Goal: Task Accomplishment & Management: Manage account settings

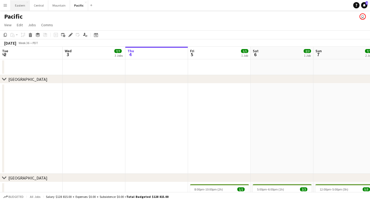
scroll to position [0, 190]
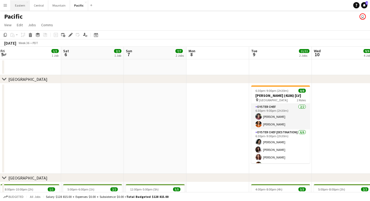
click at [22, 8] on button "Eastern Close" at bounding box center [20, 5] width 19 height 10
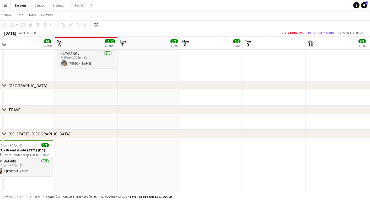
scroll to position [485, 0]
click at [34, 144] on div "7:30pm-9:30pm (2h) 1/1" at bounding box center [23, 145] width 59 height 4
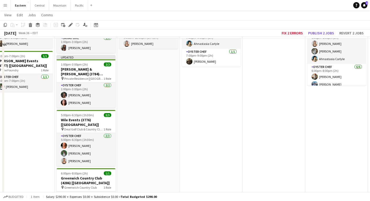
scroll to position [238, 0]
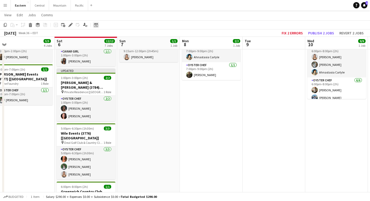
click at [95, 22] on div "Date picker" at bounding box center [96, 25] width 6 height 6
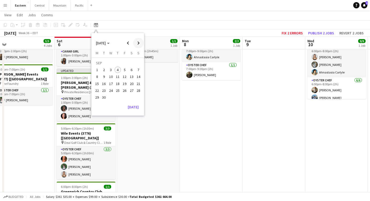
click at [141, 43] on span "Next month" at bounding box center [138, 43] width 10 height 10
click at [115, 79] on span "9" at bounding box center [118, 77] width 6 height 6
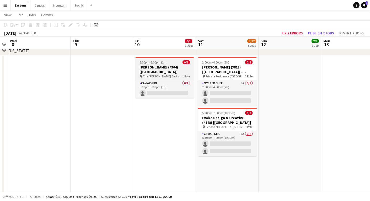
click at [154, 65] on h3 "[PERSON_NAME] (4304) [[GEOGRAPHIC_DATA]]" at bounding box center [164, 69] width 59 height 9
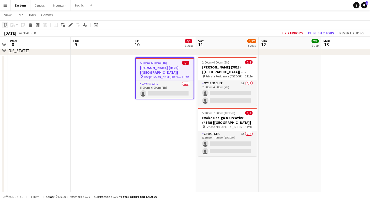
click at [6, 26] on icon at bounding box center [5, 25] width 3 height 4
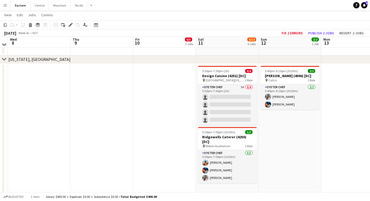
scroll to position [593, 0]
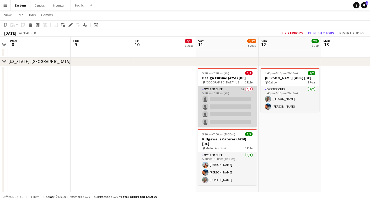
click at [216, 109] on app-card-role "Oyster Chef 3A 0/4 5:30pm-7:30pm (2h) single-neutral-actions single-neutral-act…" at bounding box center [227, 106] width 59 height 41
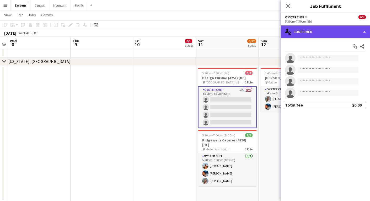
click at [343, 33] on div "single-neutral-actions-check-2 Confirmed" at bounding box center [325, 31] width 89 height 13
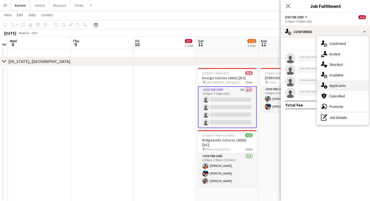
click at [338, 85] on span "Applicants" at bounding box center [337, 85] width 17 height 5
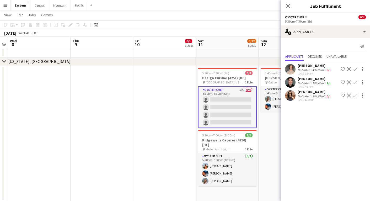
click at [101, 83] on app-date-cell at bounding box center [102, 133] width 63 height 135
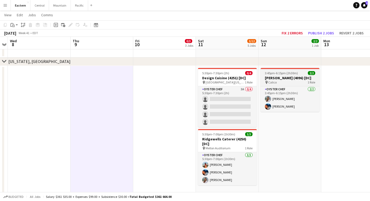
click at [281, 83] on div "pin Calico 1 Role" at bounding box center [290, 82] width 59 height 4
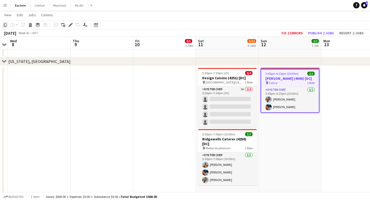
click at [5, 24] on icon "Copy" at bounding box center [5, 25] width 4 height 4
click at [123, 77] on app-date-cell at bounding box center [102, 133] width 63 height 135
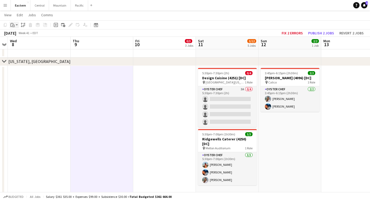
click at [13, 23] on icon "Paste" at bounding box center [12, 25] width 4 height 4
click at [20, 35] on link "Paste Command V" at bounding box center [34, 35] width 41 height 5
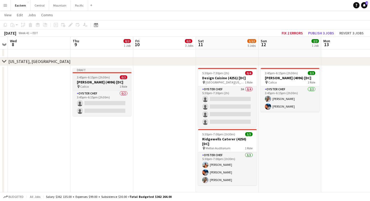
click at [98, 79] on app-job-card "Draft 3:45pm-6:15pm (2h30m) 0/2 [PERSON_NAME] (4096) [DC] pin Calico 1 Role Oys…" at bounding box center [102, 92] width 59 height 48
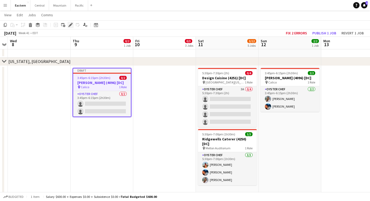
click at [71, 23] on div "Edit" at bounding box center [70, 25] width 6 height 6
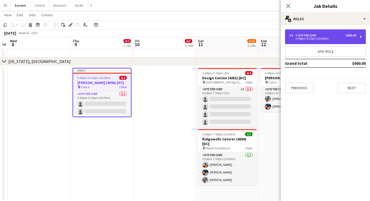
click at [338, 38] on div "3:45pm-6:15pm (2h30m)" at bounding box center [322, 38] width 67 height 3
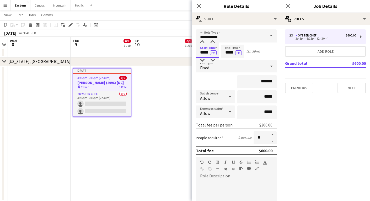
click at [203, 52] on input "*****" at bounding box center [207, 51] width 23 height 13
type input "*****"
click at [227, 51] on input "*****" at bounding box center [232, 51] width 23 height 13
type input "*****"
click at [224, 85] on div "*******" at bounding box center [236, 81] width 81 height 13
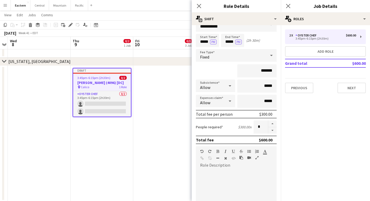
scroll to position [12, 0]
click at [275, 130] on button "button" at bounding box center [272, 129] width 8 height 7
type input "*"
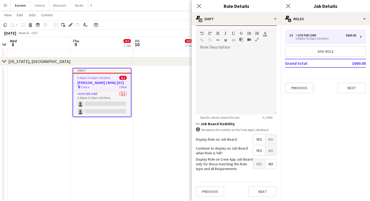
scroll to position [128, 0]
click at [261, 190] on button "Next" at bounding box center [262, 191] width 28 height 10
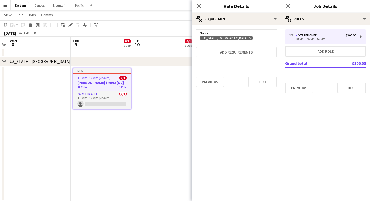
scroll to position [0, 0]
click at [264, 81] on button "Next" at bounding box center [262, 82] width 28 height 10
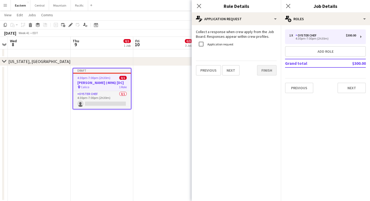
click at [269, 69] on button "Finish" at bounding box center [267, 70] width 20 height 10
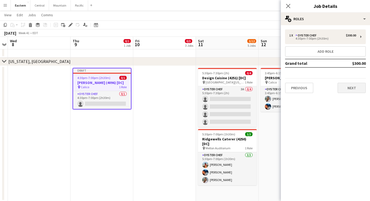
click at [352, 92] on button "Next" at bounding box center [352, 88] width 28 height 10
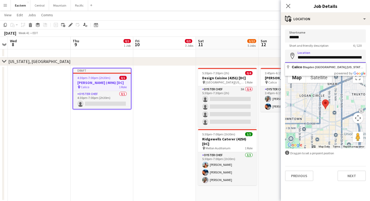
paste input
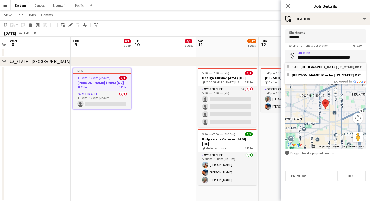
type input "**********"
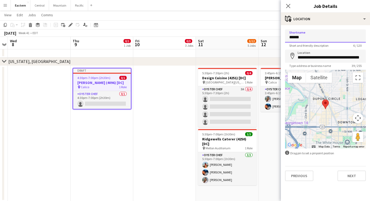
drag, startPoint x: 304, startPoint y: 39, endPoint x: 263, endPoint y: 36, distance: 41.8
type input "*******"
click at [347, 177] on button "Next" at bounding box center [352, 175] width 28 height 10
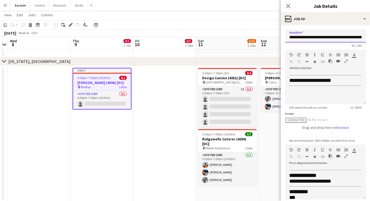
drag, startPoint x: 290, startPoint y: 37, endPoint x: 352, endPoint y: 36, distance: 62.4
click at [352, 36] on input "**********" at bounding box center [325, 35] width 81 height 13
paste input "text"
type input "**********"
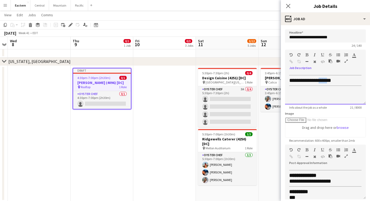
drag, startPoint x: 332, startPoint y: 79, endPoint x: 322, endPoint y: 79, distance: 10.0
click at [322, 79] on span "**********" at bounding box center [310, 80] width 42 height 5
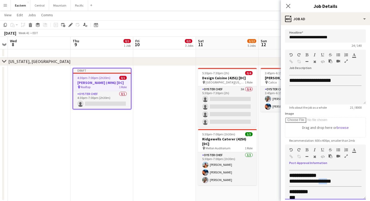
drag, startPoint x: 330, startPoint y: 183, endPoint x: 323, endPoint y: 181, distance: 7.7
click at [323, 181] on span "**********" at bounding box center [310, 180] width 42 height 5
drag, startPoint x: 335, startPoint y: 179, endPoint x: 308, endPoint y: 178, distance: 26.8
click at [308, 178] on div "**********" at bounding box center [325, 179] width 72 height 6
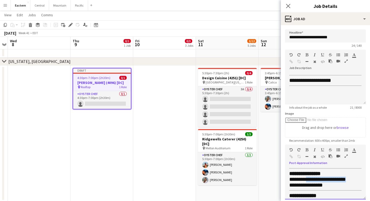
drag, startPoint x: 353, startPoint y: 177, endPoint x: 307, endPoint y: 177, distance: 45.9
click at [307, 177] on div "**********" at bounding box center [325, 179] width 72 height 6
copy span "**********"
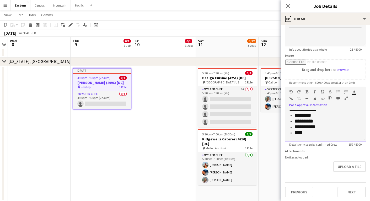
scroll to position [58, 0]
click at [339, 192] on button "Next" at bounding box center [352, 192] width 28 height 10
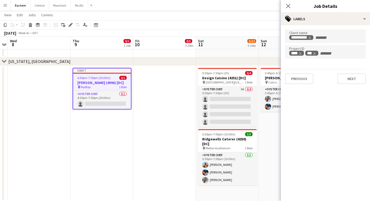
scroll to position [0, 0]
click at [315, 35] on span "Remove tag" at bounding box center [317, 37] width 4 height 5
paste input "**********"
type input "**********"
click at [301, 53] on icon "Remove tag" at bounding box center [302, 54] width 4 height 4
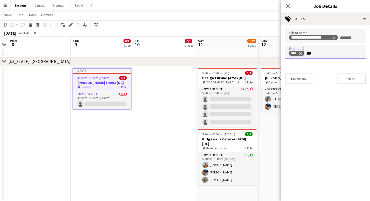
type input "****"
click at [341, 78] on button "Next" at bounding box center [352, 78] width 28 height 10
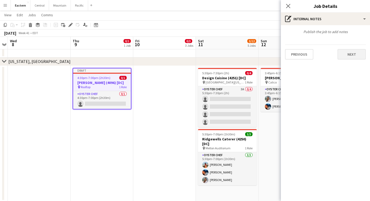
click at [353, 52] on button "Next" at bounding box center [352, 54] width 28 height 10
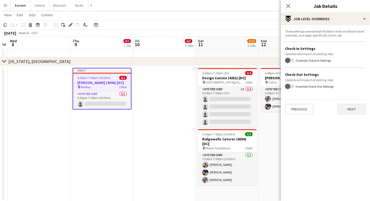
click at [351, 114] on button "Next" at bounding box center [352, 109] width 28 height 10
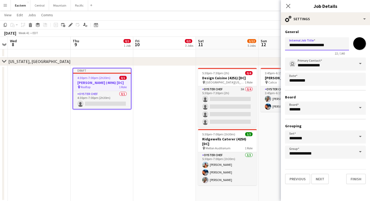
drag, startPoint x: 310, startPoint y: 44, endPoint x: 271, endPoint y: 47, distance: 39.2
paste input "*********"
drag, startPoint x: 334, startPoint y: 46, endPoint x: 329, endPoint y: 46, distance: 5.0
click at [329, 46] on input "**********" at bounding box center [317, 43] width 64 height 13
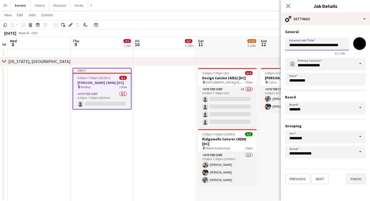
type input "**********"
click at [354, 177] on button "Finish" at bounding box center [356, 179] width 20 height 10
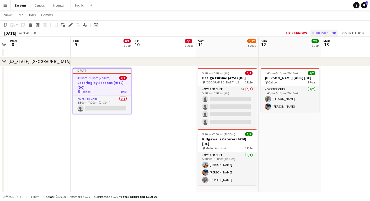
click at [324, 34] on button "Publish 1 job" at bounding box center [324, 33] width 28 height 7
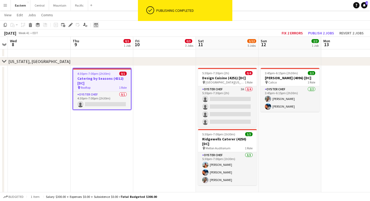
click at [97, 24] on icon at bounding box center [96, 25] width 4 height 4
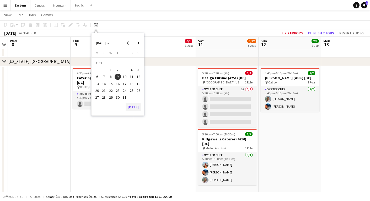
click at [132, 109] on button "[DATE]" at bounding box center [133, 107] width 15 height 8
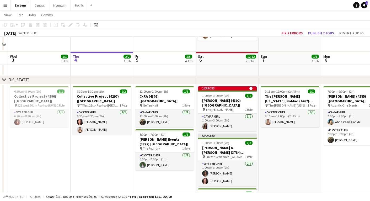
scroll to position [194, 0]
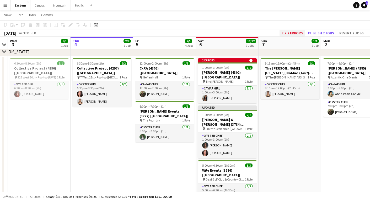
click at [295, 30] on button "Fix 2 errors" at bounding box center [292, 33] width 25 height 7
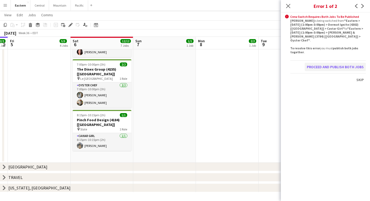
click at [336, 65] on button "Proceed and publish both jobs" at bounding box center [335, 67] width 61 height 8
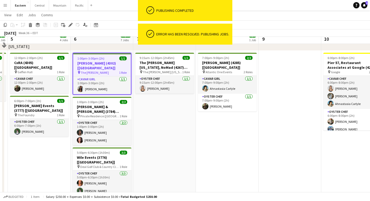
scroll to position [52, 0]
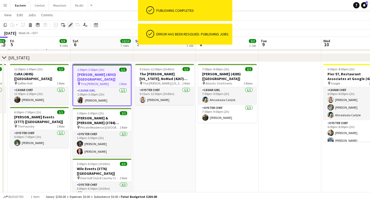
click at [71, 26] on icon "Edit" at bounding box center [70, 25] width 4 height 4
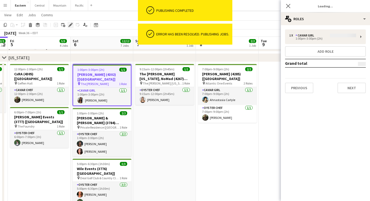
type input "**********"
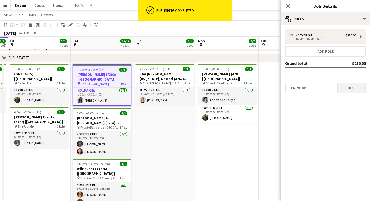
click at [357, 89] on button "Next" at bounding box center [352, 88] width 28 height 10
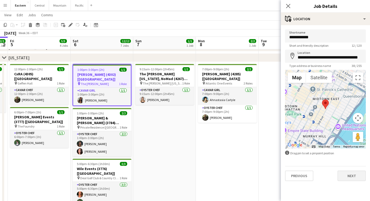
click at [348, 174] on button "Next" at bounding box center [352, 175] width 28 height 10
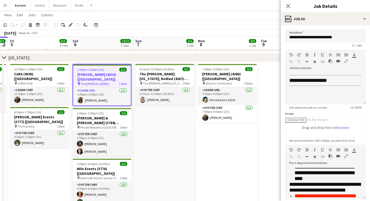
scroll to position [67, 0]
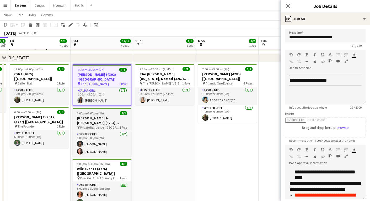
click at [93, 116] on h3 "[PERSON_NAME] & [PERSON_NAME] (3784) [[GEOGRAPHIC_DATA]]" at bounding box center [102, 120] width 59 height 9
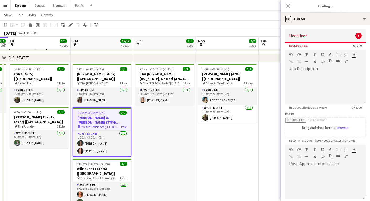
scroll to position [0, 0]
type input "**********"
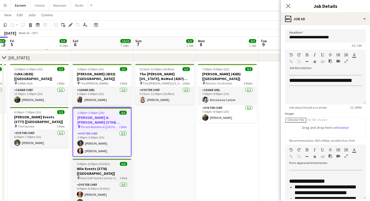
click at [80, 166] on h3 "Wile Events (3776) [[GEOGRAPHIC_DATA]]" at bounding box center [102, 170] width 59 height 9
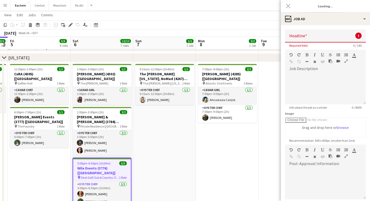
type input "**********"
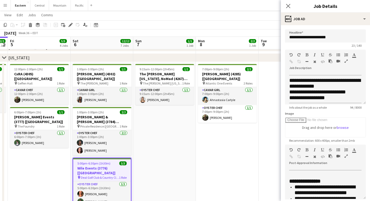
click at [347, 156] on icon "button" at bounding box center [346, 156] width 3 height 4
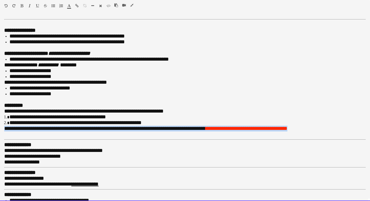
drag, startPoint x: 293, startPoint y: 123, endPoint x: -8, endPoint y: 123, distance: 301.6
copy font
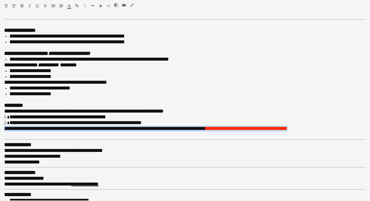
click at [133, 4] on icon "button" at bounding box center [131, 5] width 3 height 4
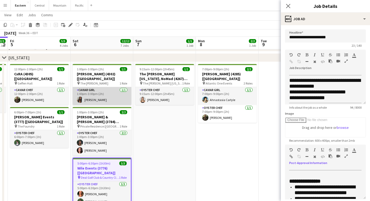
click at [103, 87] on app-card-role "Caviar Girl [DEMOGRAPHIC_DATA][DATE] 1:00pm-3:00pm (2h) [PERSON_NAME]" at bounding box center [102, 96] width 59 height 18
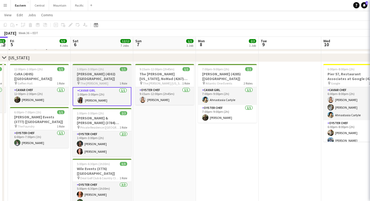
click at [103, 81] on div "pin The [PERSON_NAME] 1 Role" at bounding box center [102, 83] width 59 height 4
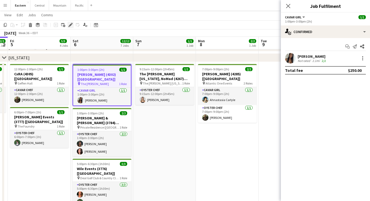
click at [69, 26] on icon "Edit" at bounding box center [70, 25] width 4 height 4
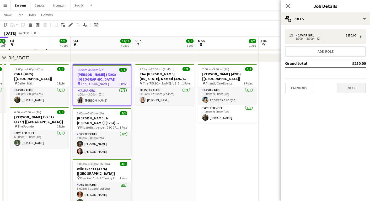
click at [361, 90] on button "Next" at bounding box center [352, 88] width 28 height 10
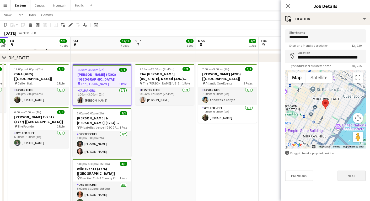
click at [348, 178] on button "Next" at bounding box center [352, 175] width 28 height 10
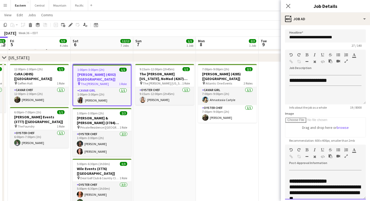
click at [348, 155] on div at bounding box center [341, 157] width 24 height 6
click at [347, 156] on icon "button" at bounding box center [346, 156] width 3 height 4
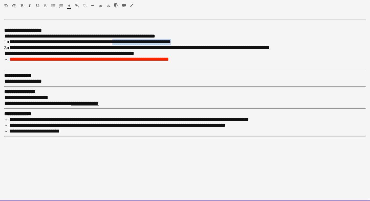
drag, startPoint x: 166, startPoint y: 40, endPoint x: 116, endPoint y: 41, distance: 49.6
click at [116, 41] on li "**********" at bounding box center [187, 42] width 356 height 6
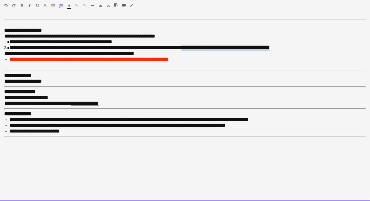
drag, startPoint x: 261, startPoint y: 46, endPoint x: 179, endPoint y: 44, distance: 81.3
click at [179, 45] on li "**********" at bounding box center [187, 48] width 356 height 6
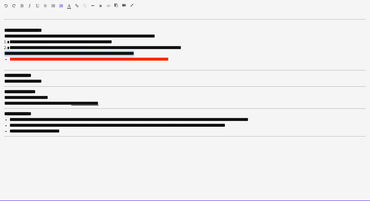
drag, startPoint x: 149, startPoint y: 51, endPoint x: -4, endPoint y: 54, distance: 154.0
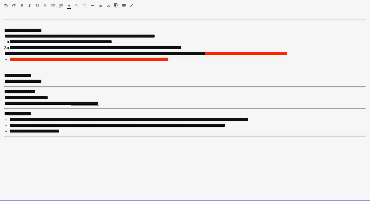
click at [1, 34] on div "**********" at bounding box center [185, 109] width 370 height 184
drag, startPoint x: 49, startPoint y: 52, endPoint x: 33, endPoint y: 52, distance: 16.3
click at [33, 52] on span "**********" at bounding box center [104, 53] width 201 height 5
drag, startPoint x: 58, startPoint y: 53, endPoint x: 73, endPoint y: 53, distance: 14.4
click at [73, 53] on span "**********" at bounding box center [96, 53] width 185 height 5
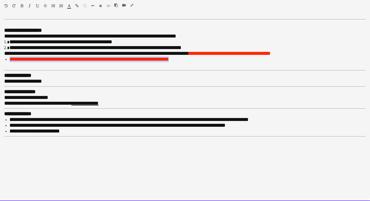
drag, startPoint x: 101, startPoint y: 58, endPoint x: 2, endPoint y: 58, distance: 99.9
click at [2, 58] on div "**********" at bounding box center [185, 109] width 370 height 184
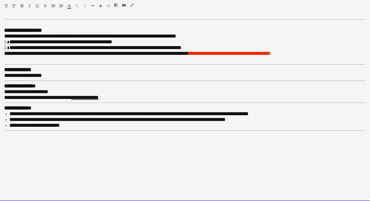
click at [194, 52] on font "**********" at bounding box center [230, 53] width 82 height 5
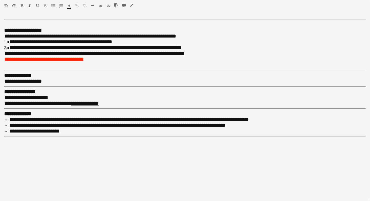
click at [52, 5] on icon "button" at bounding box center [53, 6] width 4 height 4
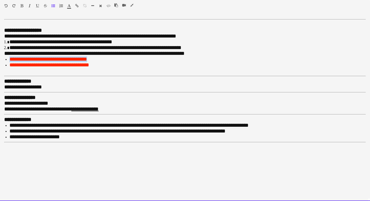
drag, startPoint x: 88, startPoint y: 58, endPoint x: -6, endPoint y: 60, distance: 94.7
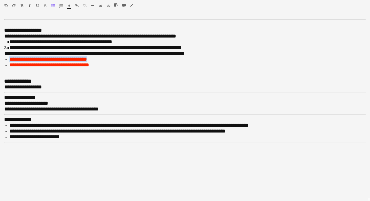
click at [69, 8] on span "button" at bounding box center [68, 6] width 3 height 4
click at [69, 7] on icon "button" at bounding box center [68, 6] width 3 height 4
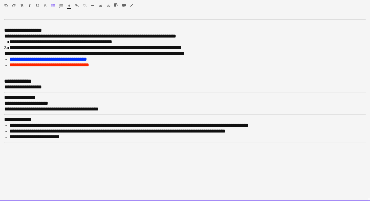
click at [71, 8] on div "******* *******" at bounding box center [71, 7] width 8 height 6
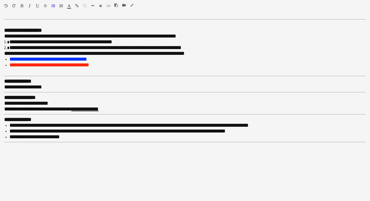
click at [68, 7] on icon "button" at bounding box center [68, 6] width 3 height 4
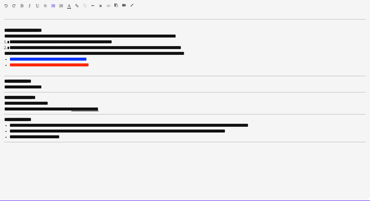
type input "*******"
click at [77, 56] on font "**********" at bounding box center [48, 58] width 78 height 5
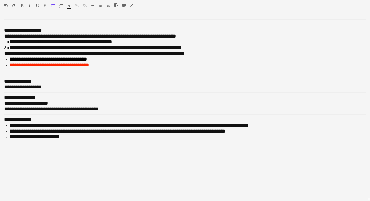
click at [133, 3] on icon "button" at bounding box center [131, 5] width 3 height 4
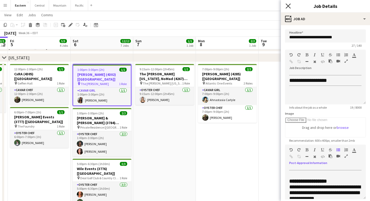
click at [289, 7] on icon at bounding box center [288, 5] width 5 height 5
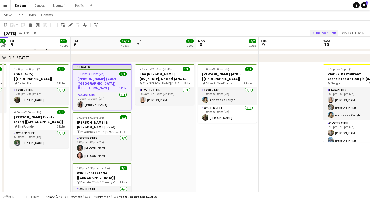
click at [318, 33] on button "Publish 1 job" at bounding box center [324, 33] width 28 height 7
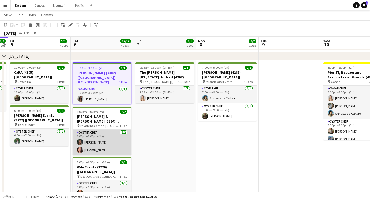
scroll to position [54, 0]
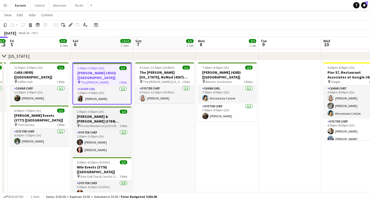
click at [90, 114] on h3 "[PERSON_NAME] & [PERSON_NAME] (3784) [[GEOGRAPHIC_DATA]]" at bounding box center [102, 118] width 59 height 9
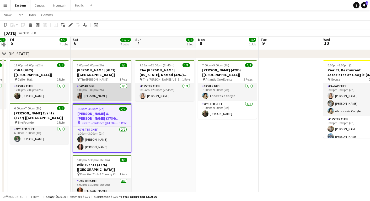
scroll to position [57, 0]
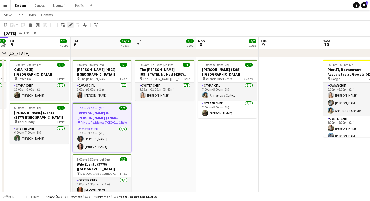
click at [72, 25] on icon "Edit" at bounding box center [70, 25] width 4 height 4
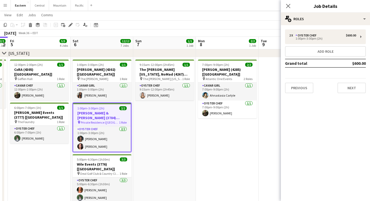
click at [352, 82] on div "Previous Next" at bounding box center [325, 85] width 81 height 15
click at [352, 85] on button "Next" at bounding box center [352, 88] width 28 height 10
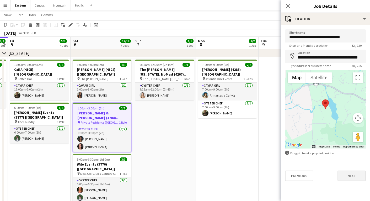
click at [347, 175] on button "Next" at bounding box center [352, 175] width 28 height 10
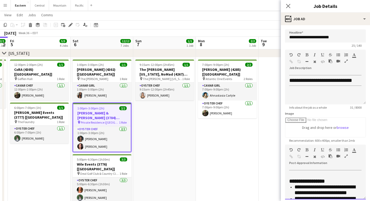
click at [348, 155] on div at bounding box center [341, 157] width 24 height 6
click at [346, 155] on icon "button" at bounding box center [346, 156] width 3 height 4
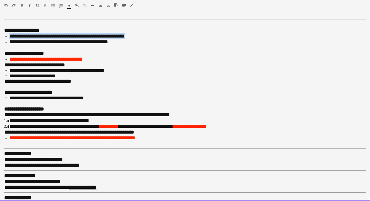
drag, startPoint x: 140, startPoint y: 36, endPoint x: 6, endPoint y: 35, distance: 134.5
click at [9, 35] on li "**********" at bounding box center [187, 36] width 356 height 6
copy span "**********"
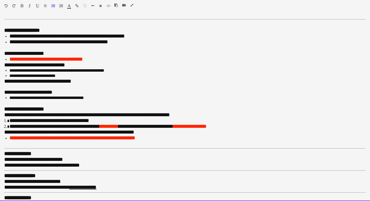
click at [59, 89] on div "**********" at bounding box center [185, 92] width 362 height 6
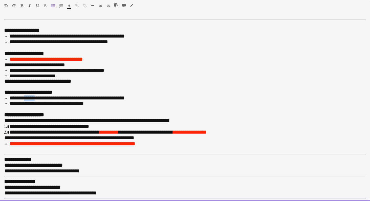
drag, startPoint x: 39, startPoint y: 95, endPoint x: 26, endPoint y: 95, distance: 12.3
click at [26, 95] on span "**********" at bounding box center [66, 97] width 115 height 5
drag, startPoint x: 62, startPoint y: 94, endPoint x: 149, endPoint y: 93, distance: 87.3
click at [149, 95] on li "**********" at bounding box center [187, 98] width 356 height 6
drag, startPoint x: 102, startPoint y: 103, endPoint x: 0, endPoint y: 102, distance: 101.8
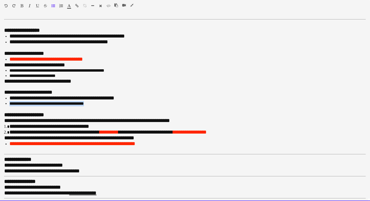
click at [0, 102] on div "**********" at bounding box center [185, 109] width 370 height 184
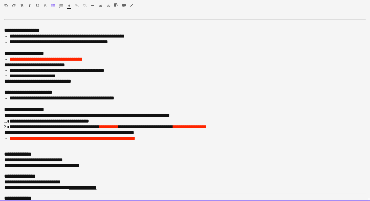
click at [44, 107] on b "**********" at bounding box center [24, 109] width 40 height 5
click at [32, 107] on b "**********" at bounding box center [24, 109] width 40 height 5
click at [45, 124] on span "**********" at bounding box center [107, 126] width 197 height 5
click at [160, 124] on span "**********" at bounding box center [107, 126] width 197 height 5
drag, startPoint x: 78, startPoint y: 135, endPoint x: 37, endPoint y: 135, distance: 41.2
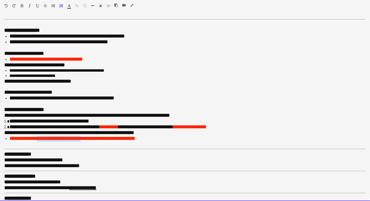
click at [37, 136] on span "**********" at bounding box center [72, 138] width 126 height 5
click at [69, 136] on span "**********" at bounding box center [49, 138] width 80 height 5
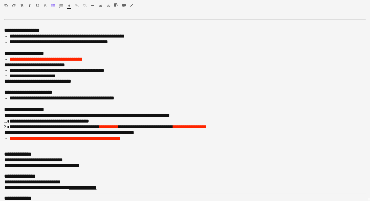
click at [132, 4] on icon "button" at bounding box center [131, 5] width 3 height 4
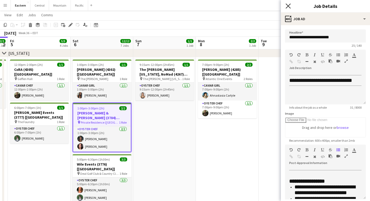
click at [288, 6] on icon at bounding box center [288, 5] width 5 height 5
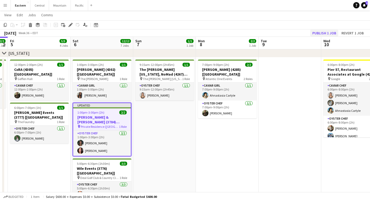
click at [315, 33] on button "Publish 1 job" at bounding box center [324, 33] width 28 height 7
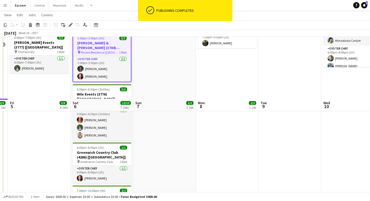
scroll to position [217, 0]
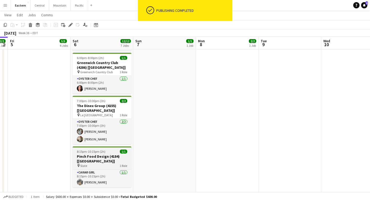
click at [104, 154] on h3 "Pinch Food Design (4184) [[GEOGRAPHIC_DATA]]" at bounding box center [102, 158] width 59 height 9
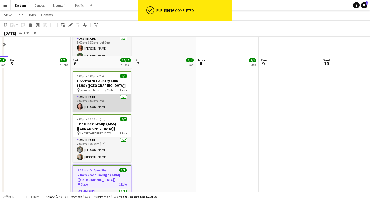
scroll to position [196, 0]
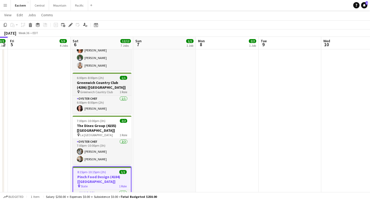
click at [95, 80] on h3 "Greenwich Country Club (4286) [[GEOGRAPHIC_DATA]]" at bounding box center [102, 84] width 59 height 9
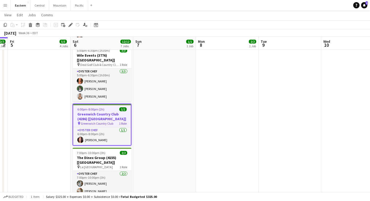
scroll to position [164, 0]
click at [71, 23] on icon "Edit" at bounding box center [70, 25] width 4 height 4
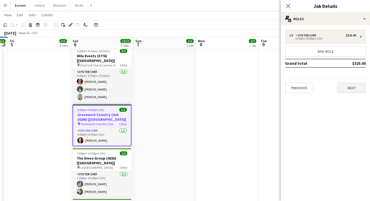
click at [352, 92] on button "Next" at bounding box center [352, 88] width 28 height 10
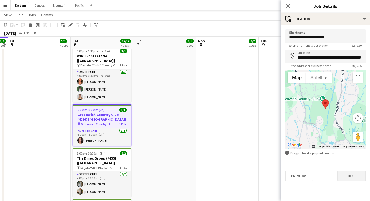
click at [347, 173] on button "Next" at bounding box center [352, 175] width 28 height 10
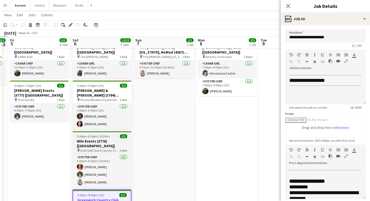
scroll to position [74, 0]
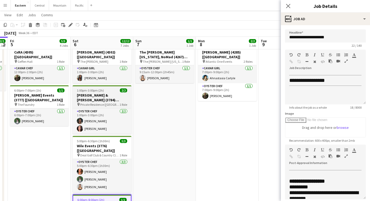
click at [109, 94] on h3 "[PERSON_NAME] & [PERSON_NAME] (3784) [[GEOGRAPHIC_DATA]]" at bounding box center [102, 97] width 59 height 9
type input "**********"
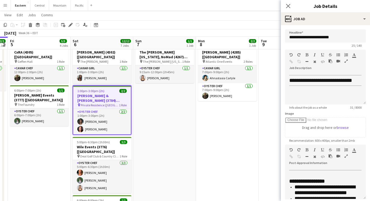
click at [345, 155] on icon "button" at bounding box center [346, 156] width 3 height 4
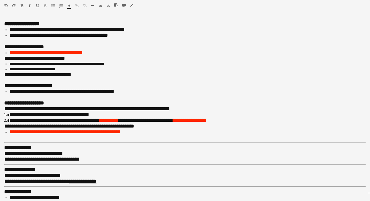
scroll to position [0, 0]
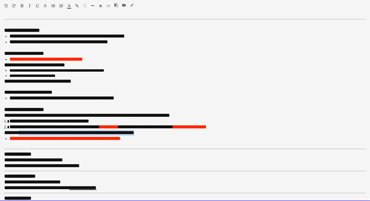
drag, startPoint x: 138, startPoint y: 130, endPoint x: 21, endPoint y: 127, distance: 117.0
click at [21, 130] on div "**********" at bounding box center [185, 133] width 362 height 6
drag, startPoint x: 54, startPoint y: 129, endPoint x: 22, endPoint y: 129, distance: 32.5
click at [22, 130] on span "**********" at bounding box center [36, 132] width 65 height 5
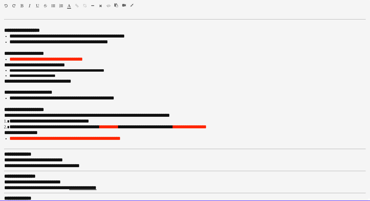
click at [44, 130] on div "**********" at bounding box center [185, 133] width 362 height 6
click at [73, 130] on span "**********" at bounding box center [60, 132] width 113 height 5
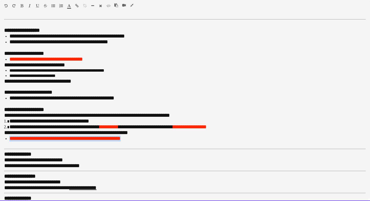
drag, startPoint x: 129, startPoint y: 133, endPoint x: -4, endPoint y: 132, distance: 133.0
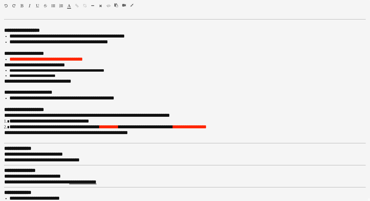
click at [132, 6] on icon "button" at bounding box center [131, 5] width 3 height 4
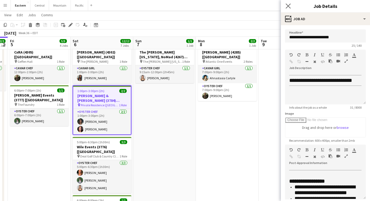
click at [291, 8] on app-icon "Close pop-in" at bounding box center [289, 6] width 8 height 8
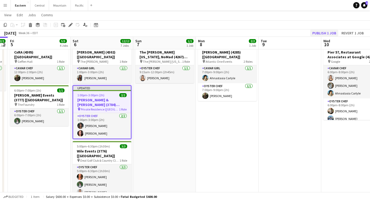
click at [320, 32] on button "Publish 1 job" at bounding box center [324, 33] width 28 height 7
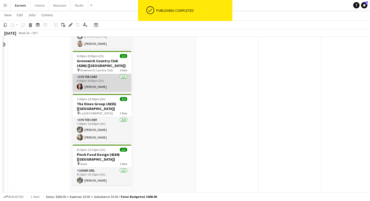
scroll to position [193, 0]
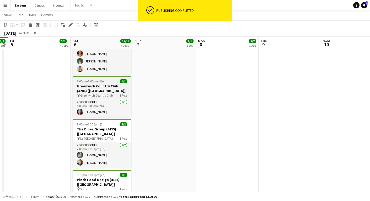
click at [98, 84] on h3 "Greenwich Country Club (4286) [[GEOGRAPHIC_DATA]]" at bounding box center [102, 88] width 59 height 9
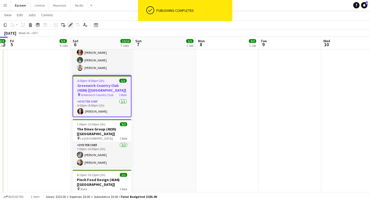
click at [69, 25] on icon at bounding box center [70, 25] width 3 height 3
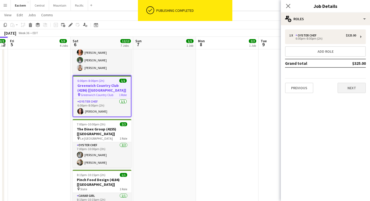
click at [355, 89] on button "Next" at bounding box center [352, 88] width 28 height 10
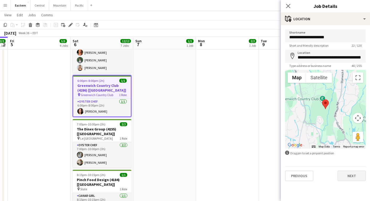
click at [339, 180] on button "Next" at bounding box center [352, 175] width 28 height 10
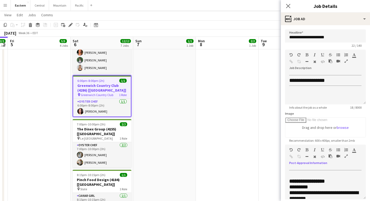
click at [347, 156] on icon "button" at bounding box center [346, 156] width 3 height 4
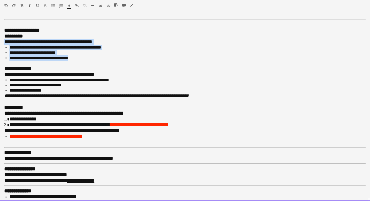
drag, startPoint x: 80, startPoint y: 56, endPoint x: -6, endPoint y: 39, distance: 87.2
click at [0, 39] on html "Menu Boards Boards Boards All jobs Status Workforce Workforce My Workforce Recr…" at bounding box center [185, 132] width 370 height 651
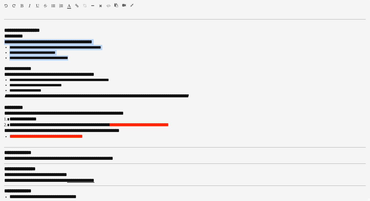
click at [54, 6] on icon "button" at bounding box center [53, 6] width 4 height 4
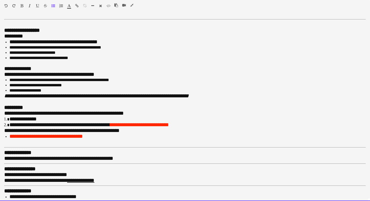
click at [74, 63] on div at bounding box center [185, 63] width 362 height 5
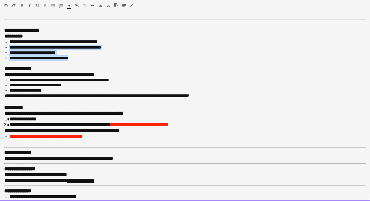
drag, startPoint x: 79, startPoint y: 57, endPoint x: -3, endPoint y: 48, distance: 83.1
click at [0, 48] on html "Menu Boards Boards Boards All jobs Status Workforce Workforce My Workforce Recr…" at bounding box center [185, 132] width 370 height 651
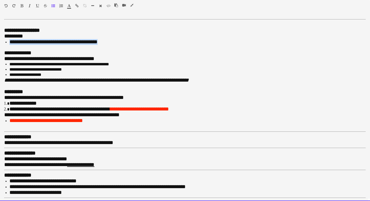
drag, startPoint x: 111, startPoint y: 40, endPoint x: 11, endPoint y: 40, distance: 99.9
click at [11, 40] on li "**********" at bounding box center [187, 42] width 356 height 6
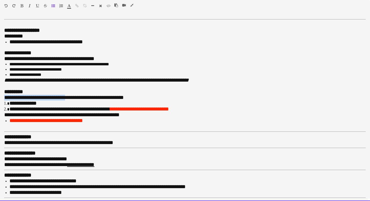
drag, startPoint x: 4, startPoint y: 95, endPoint x: 64, endPoint y: 94, distance: 59.8
click at [64, 95] on span "**********" at bounding box center [64, 97] width 120 height 5
drag, startPoint x: 76, startPoint y: 95, endPoint x: 53, endPoint y: 95, distance: 22.8
click at [53, 95] on span "**********" at bounding box center [39, 97] width 71 height 5
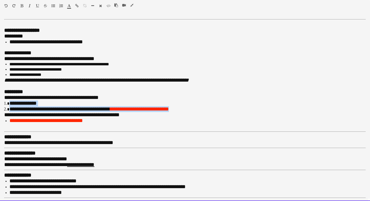
drag, startPoint x: 177, startPoint y: 106, endPoint x: 3, endPoint y: 99, distance: 174.5
click at [3, 99] on div "**********" at bounding box center [185, 109] width 370 height 184
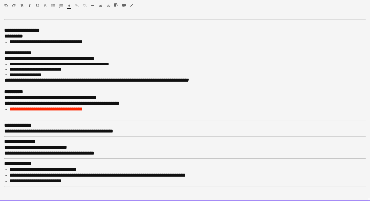
click at [4, 95] on div "**********" at bounding box center [185, 109] width 370 height 184
click at [3, 101] on div "**********" at bounding box center [185, 109] width 370 height 184
click at [4, 94] on div "**********" at bounding box center [185, 109] width 370 height 184
click at [3, 101] on div "**********" at bounding box center [185, 109] width 370 height 184
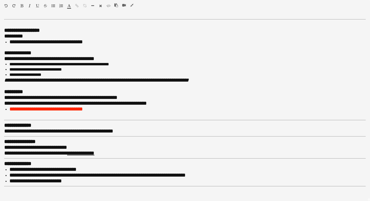
click at [131, 5] on icon "button" at bounding box center [131, 5] width 3 height 4
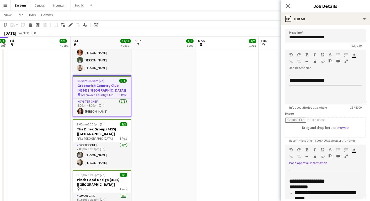
click at [346, 156] on icon "button" at bounding box center [346, 156] width 3 height 4
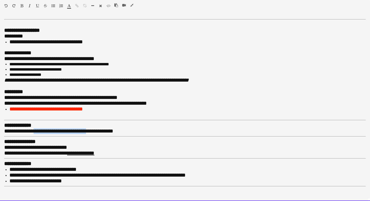
drag, startPoint x: 92, startPoint y: 128, endPoint x: 38, endPoint y: 126, distance: 54.3
click at [37, 128] on span "**********" at bounding box center [46, 130] width 84 height 5
drag, startPoint x: 72, startPoint y: 125, endPoint x: 46, endPoint y: 126, distance: 26.5
click at [46, 128] on div "**********" at bounding box center [185, 131] width 362 height 6
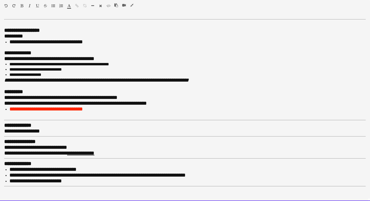
click at [128, 95] on div "**********" at bounding box center [185, 98] width 362 height 6
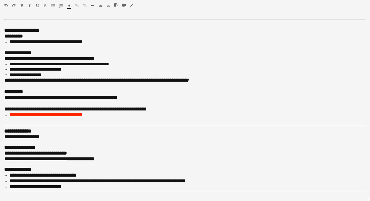
click at [53, 5] on icon "button" at bounding box center [53, 6] width 4 height 4
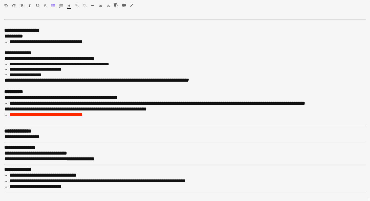
click at [131, 6] on icon "button" at bounding box center [131, 5] width 3 height 4
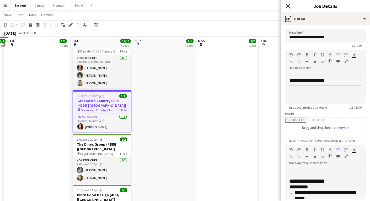
click at [288, 8] on icon "Close pop-in" at bounding box center [288, 5] width 5 height 5
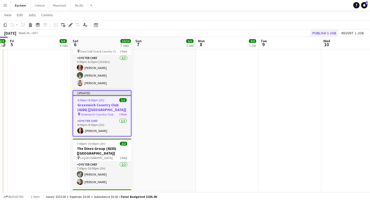
click at [326, 34] on button "Publish 1 job" at bounding box center [324, 33] width 28 height 7
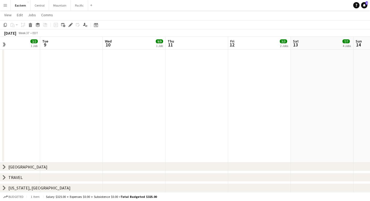
scroll to position [253, 0]
click at [97, 23] on icon "Date picker" at bounding box center [96, 25] width 4 height 4
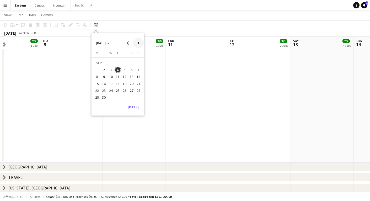
click at [136, 40] on span "Next month" at bounding box center [138, 43] width 10 height 10
click at [136, 79] on span "12" at bounding box center [138, 77] width 6 height 6
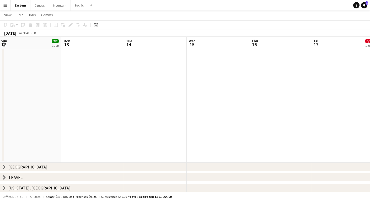
scroll to position [0, 207]
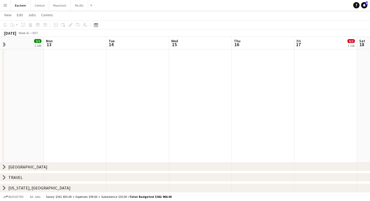
click at [2, 187] on div "chevron-right [US_STATE], [GEOGRAPHIC_DATA]" at bounding box center [185, 188] width 370 height 8
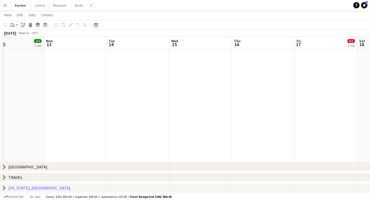
click at [3, 184] on div "chevron-right [US_STATE], [GEOGRAPHIC_DATA]" at bounding box center [185, 188] width 370 height 8
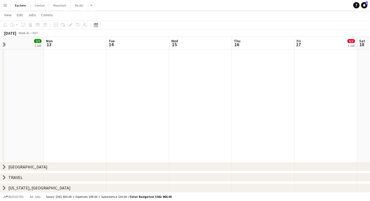
click at [3, 187] on icon "chevron-right" at bounding box center [4, 188] width 4 height 4
click at [3, 176] on icon "chevron-right" at bounding box center [4, 177] width 4 height 4
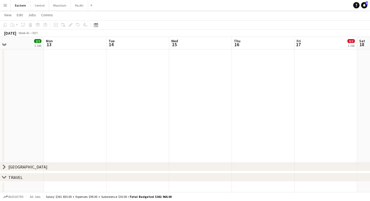
click at [3, 164] on div "chevron-right [GEOGRAPHIC_DATA]" at bounding box center [185, 167] width 370 height 8
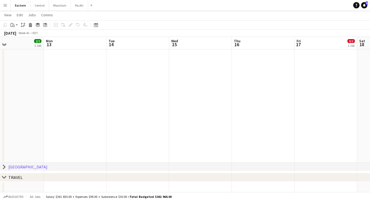
click at [4, 166] on icon "chevron-right" at bounding box center [4, 167] width 4 height 4
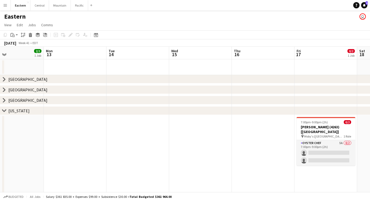
scroll to position [0, 0]
click at [6, 99] on icon "chevron-right" at bounding box center [4, 100] width 4 height 4
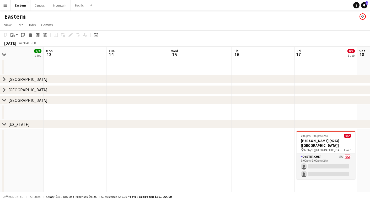
click at [6, 89] on icon "chevron-right" at bounding box center [4, 90] width 4 height 4
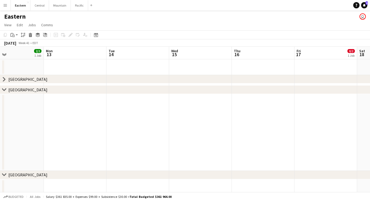
click at [5, 77] on icon "chevron-right" at bounding box center [4, 79] width 4 height 4
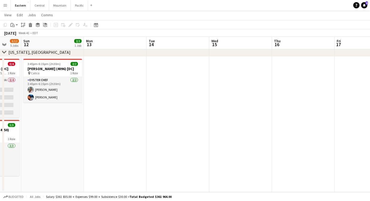
scroll to position [0, 133]
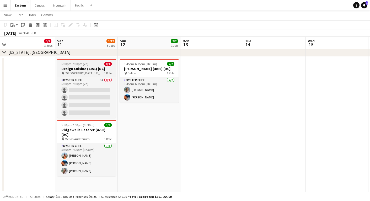
click at [85, 60] on app-job-card "5:30pm-7:30pm (2h) 0/4 Design Cuisine (4251) [DC] pin [GEOGRAPHIC_DATA][US_STAT…" at bounding box center [86, 88] width 59 height 59
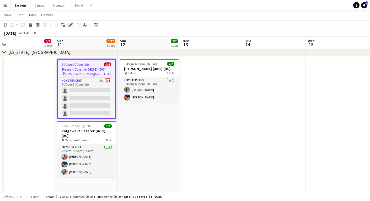
click at [71, 25] on icon at bounding box center [70, 25] width 3 height 3
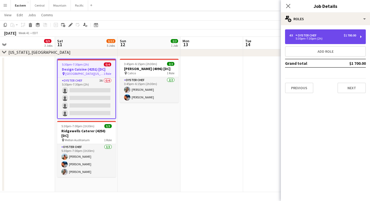
click at [330, 38] on div "5:30pm-7:30pm (2h)" at bounding box center [322, 38] width 67 height 3
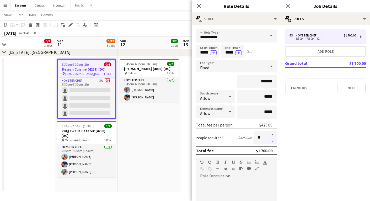
click at [272, 140] on button "button" at bounding box center [272, 141] width 8 height 7
type input "*"
click at [200, 4] on icon "Close pop-in" at bounding box center [198, 5] width 5 height 5
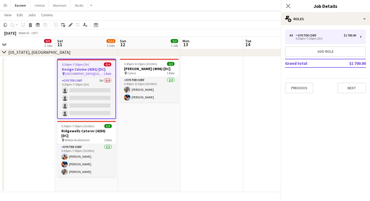
scroll to position [680, 0]
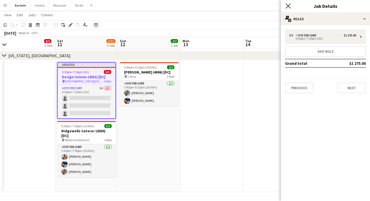
click at [289, 5] on icon at bounding box center [288, 5] width 5 height 5
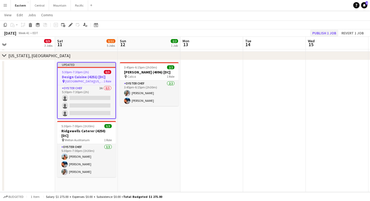
click at [324, 33] on button "Publish 1 job" at bounding box center [324, 33] width 28 height 7
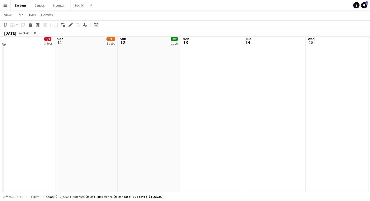
scroll to position [357, 0]
click at [96, 27] on icon at bounding box center [96, 25] width 4 height 4
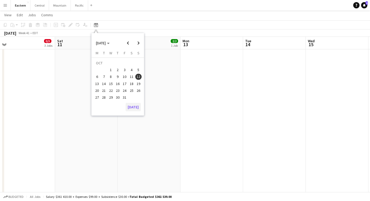
click at [136, 108] on button "[DATE]" at bounding box center [133, 107] width 15 height 8
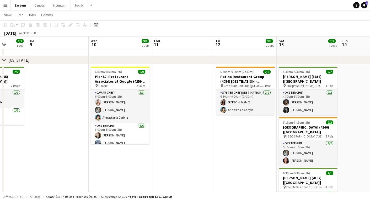
scroll to position [0, 188]
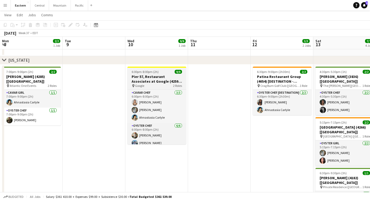
click at [140, 80] on h3 "Pier 57, Restaurant Associates at Google (4259) [[GEOGRAPHIC_DATA]]" at bounding box center [156, 78] width 59 height 9
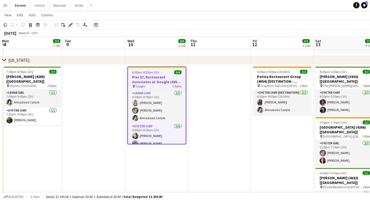
click at [72, 24] on icon at bounding box center [71, 23] width 1 height 1
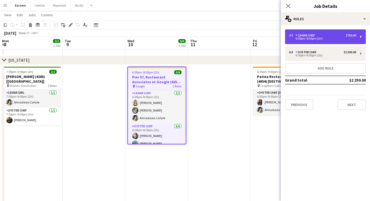
click at [320, 39] on div "6:00pm-8:00pm (2h)" at bounding box center [322, 38] width 67 height 3
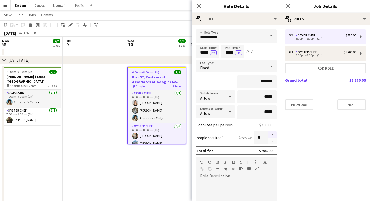
click at [273, 134] on button "button" at bounding box center [272, 134] width 8 height 7
type input "*"
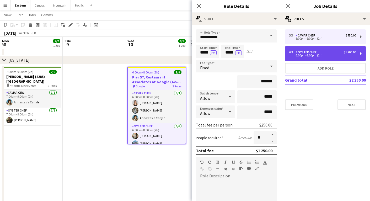
click at [311, 56] on div "6:00pm-8:00pm (2h)" at bounding box center [322, 55] width 67 height 3
type input "**********"
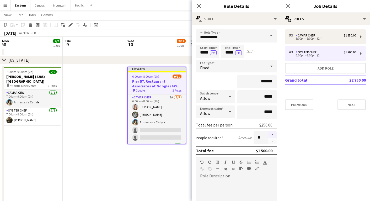
click at [273, 136] on button "button" at bounding box center [272, 134] width 8 height 7
type input "*"
click at [349, 105] on button "Next" at bounding box center [352, 104] width 28 height 10
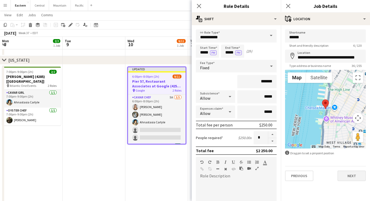
click at [349, 178] on button "Next" at bounding box center [352, 175] width 28 height 10
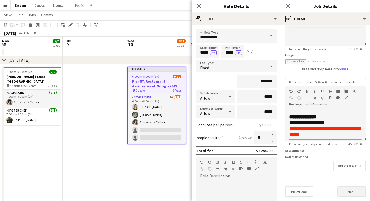
scroll to position [58, 0]
click at [351, 192] on button "Next" at bounding box center [352, 191] width 28 height 10
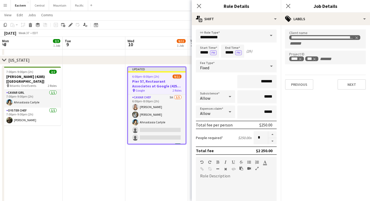
scroll to position [0, 0]
click at [327, 59] on input "+ Label" at bounding box center [334, 59] width 22 height 5
type input "****"
click at [346, 88] on button "Next" at bounding box center [352, 90] width 28 height 10
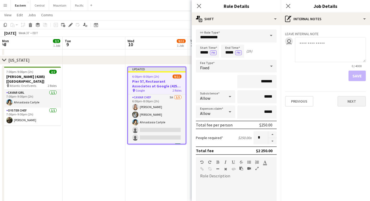
click at [353, 103] on button "Next" at bounding box center [352, 101] width 28 height 10
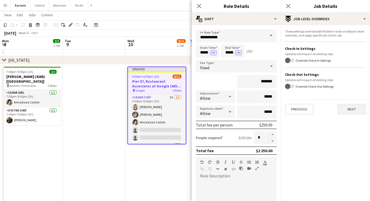
click at [343, 113] on button "Next" at bounding box center [352, 109] width 28 height 10
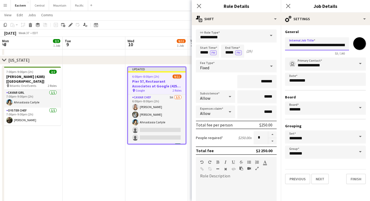
drag, startPoint x: 306, startPoint y: 44, endPoint x: 363, endPoint y: 41, distance: 57.0
click at [362, 41] on div "**********" at bounding box center [325, 45] width 81 height 20
drag, startPoint x: 331, startPoint y: 45, endPoint x: 328, endPoint y: 45, distance: 3.9
click at [328, 45] on input "**********" at bounding box center [317, 43] width 64 height 13
click at [330, 45] on input "**********" at bounding box center [317, 43] width 64 height 13
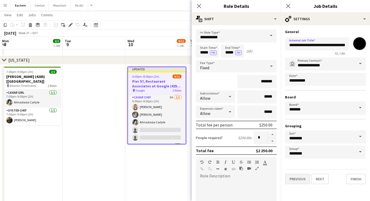
click at [295, 180] on button "Previous" at bounding box center [297, 179] width 25 height 10
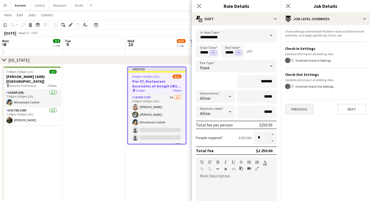
click at [303, 108] on button "Previous" at bounding box center [299, 109] width 28 height 10
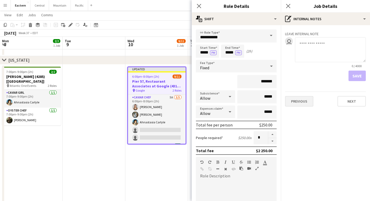
click at [306, 101] on button "Previous" at bounding box center [299, 101] width 28 height 10
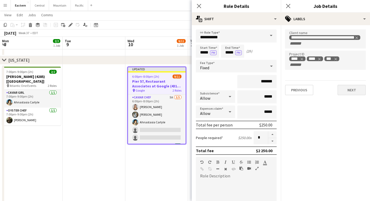
click at [355, 90] on button "Next" at bounding box center [352, 90] width 28 height 10
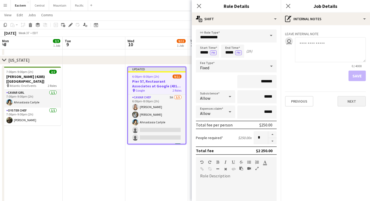
click at [354, 105] on button "Next" at bounding box center [352, 101] width 28 height 10
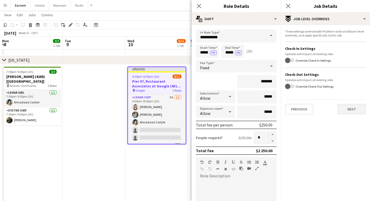
click at [349, 107] on button "Next" at bounding box center [352, 109] width 28 height 10
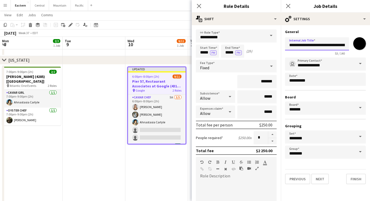
drag, startPoint x: 331, startPoint y: 44, endPoint x: 377, endPoint y: 42, distance: 46.2
click at [370, 42] on html "Menu Boards Boards Boards All jobs Status Workforce Workforce My Workforce Recr…" at bounding box center [185, 205] width 370 height 876
click at [325, 45] on input "**********" at bounding box center [317, 43] width 64 height 13
drag, startPoint x: 348, startPoint y: 42, endPoint x: 377, endPoint y: 43, distance: 29.1
click at [370, 43] on html "Menu Boards Boards Boards All jobs Status Workforce Workforce My Workforce Recr…" at bounding box center [185, 205] width 370 height 876
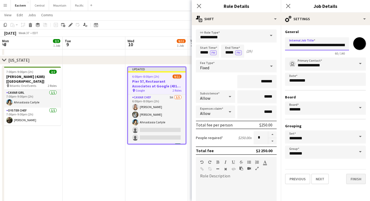
type input "**********"
click at [354, 180] on button "Finish" at bounding box center [356, 179] width 20 height 10
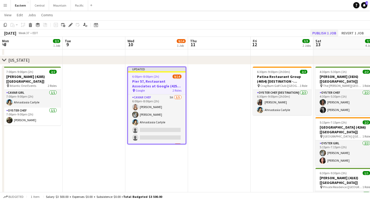
click at [325, 31] on button "Publish 1 job" at bounding box center [324, 33] width 28 height 7
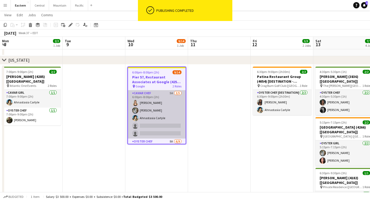
scroll to position [0, 0]
click at [161, 118] on app-card-role "Caviar Chef 5A [DATE] 6:00pm-8:00pm (2h) [PERSON_NAME] [PERSON_NAME] Ahnastasia…" at bounding box center [157, 114] width 58 height 48
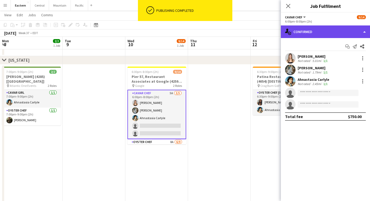
click at [316, 30] on div "single-neutral-actions-check-2 Confirmed" at bounding box center [325, 31] width 89 height 13
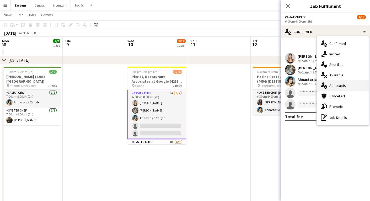
click at [336, 81] on div "single-neutral-actions-information Applicants" at bounding box center [343, 85] width 52 height 10
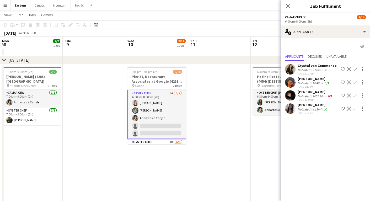
click at [357, 109] on app-icon "Confirm" at bounding box center [355, 108] width 4 height 4
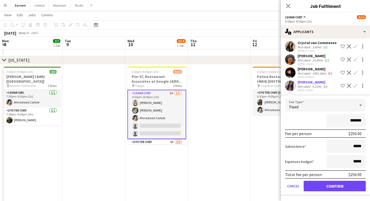
scroll to position [23, 0]
click at [334, 184] on button "Confirm" at bounding box center [335, 186] width 62 height 10
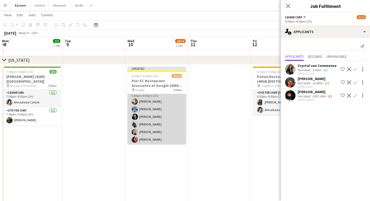
scroll to position [56, 0]
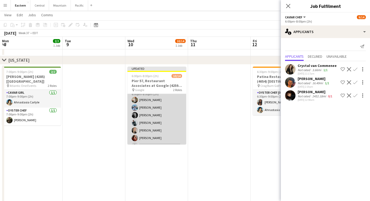
click at [157, 131] on app-card-role "Oyster Chef 8A [DATE] 6:00pm-8:00pm (2h) [PERSON_NAME] [PERSON_NAME] [PERSON_NA…" at bounding box center [156, 126] width 59 height 79
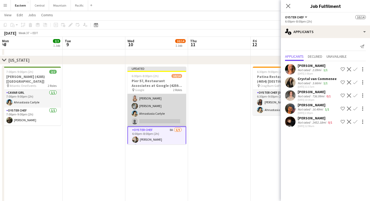
scroll to position [12, 0]
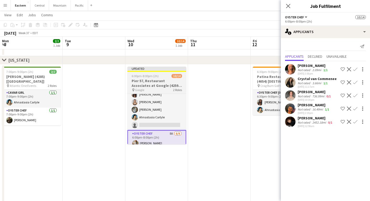
click at [159, 85] on h3 "Pier 57, Restaurant Associates at Google (4259 + 4313) [[GEOGRAPHIC_DATA]]" at bounding box center [156, 82] width 59 height 9
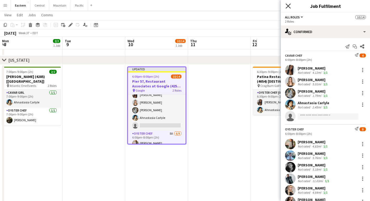
click at [287, 7] on icon at bounding box center [288, 5] width 5 height 5
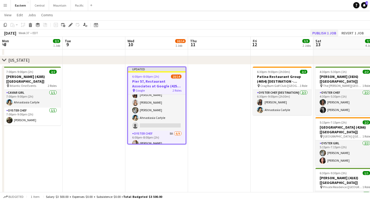
click at [323, 35] on button "Publish 1 job" at bounding box center [324, 33] width 28 height 7
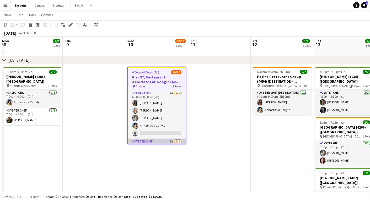
scroll to position [0, 0]
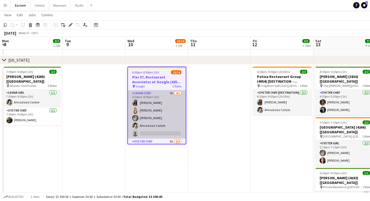
click at [144, 113] on app-card-role "Caviar Chef 4A [DATE] 6:00pm-8:00pm (2h) [PERSON_NAME] Saa [PERSON_NAME] [PERSO…" at bounding box center [157, 114] width 58 height 48
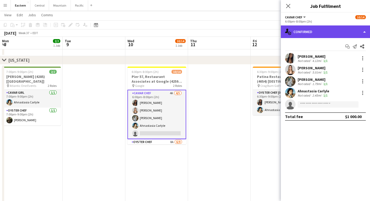
click at [302, 31] on div "single-neutral-actions-check-2 Confirmed" at bounding box center [325, 31] width 89 height 13
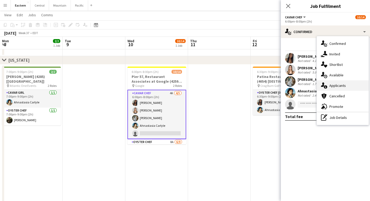
click at [334, 87] on span "Applicants" at bounding box center [337, 85] width 17 height 5
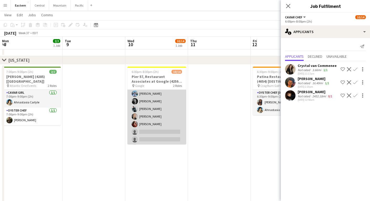
scroll to position [69, 0]
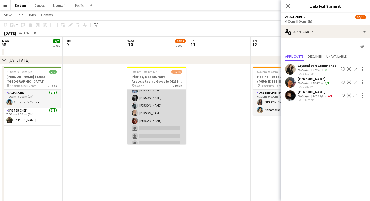
click at [161, 103] on app-card-role "Oyster Chef 8A [DATE] 6:00pm-8:00pm (2h) [PERSON_NAME] [PERSON_NAME] [PERSON_NA…" at bounding box center [156, 109] width 59 height 79
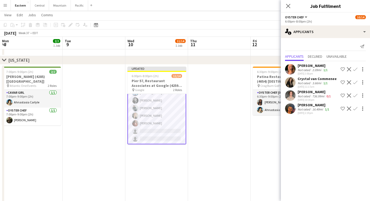
scroll to position [78, 0]
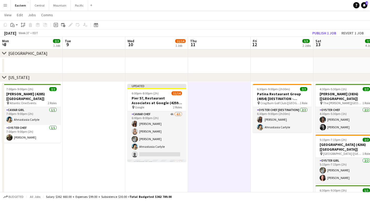
scroll to position [0, 0]
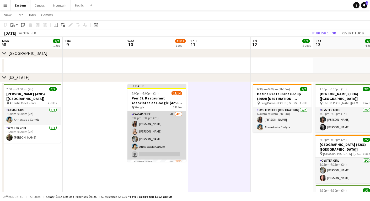
click at [149, 115] on app-card-role "Caviar Chef 4A [DATE] 6:00pm-8:00pm (2h) [PERSON_NAME] Saa [PERSON_NAME] [PERSO…" at bounding box center [156, 135] width 59 height 48
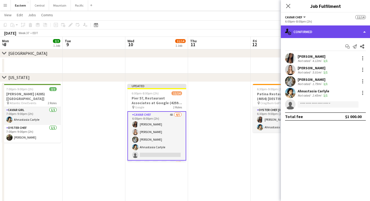
click at [305, 31] on div "single-neutral-actions-check-2 Confirmed" at bounding box center [325, 31] width 89 height 13
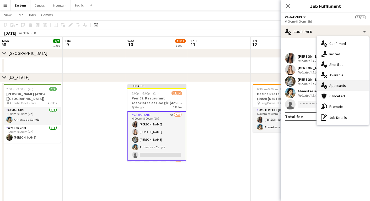
click at [337, 85] on span "Applicants" at bounding box center [337, 85] width 17 height 5
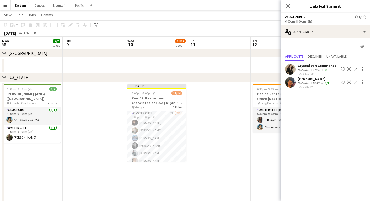
scroll to position [52, 0]
click at [156, 132] on app-card-role "Oyster Chef 7A [DATE] 6:00pm-8:00pm (2h) [PERSON_NAME] [PERSON_NAME] [PERSON_NA…" at bounding box center [156, 148] width 59 height 79
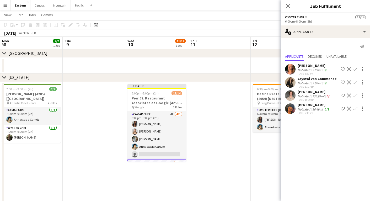
scroll to position [0, 0]
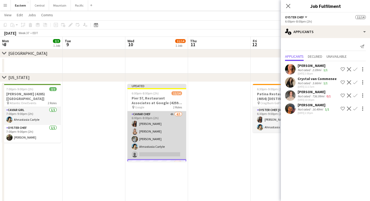
click at [152, 123] on app-card-role "Caviar Chef 4A [DATE] 6:00pm-8:00pm (2h) [PERSON_NAME] Saa [PERSON_NAME] [PERSO…" at bounding box center [156, 135] width 59 height 48
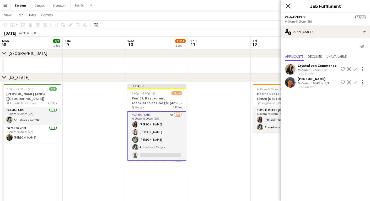
click at [287, 6] on icon "Close pop-in" at bounding box center [288, 5] width 5 height 5
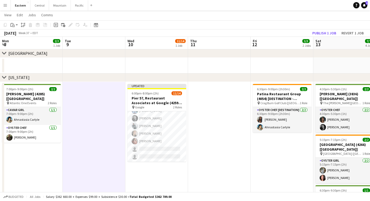
scroll to position [77, 0]
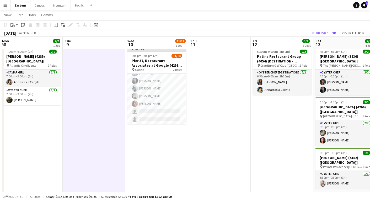
click at [148, 149] on app-date-cell "Updated 6:00pm-8:00pm (2h) 11/14 Pier 57, Restaurant Associates at Google (4259…" at bounding box center [156, 194] width 63 height 301
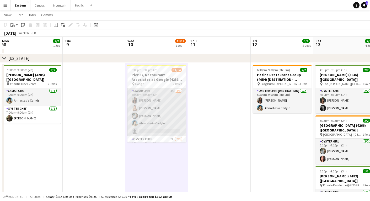
scroll to position [0, 0]
click at [163, 96] on app-card-role "Caviar Chef 4A [DATE] 6:00pm-8:00pm (2h) [PERSON_NAME] Saa [PERSON_NAME] [PERSO…" at bounding box center [156, 112] width 59 height 48
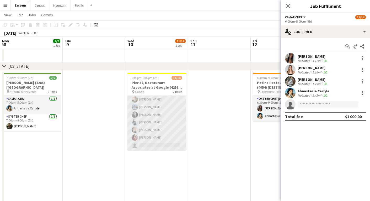
scroll to position [64, 0]
click at [156, 104] on app-card-role "Oyster Chef 7A [DATE] 6:00pm-8:00pm (2h) [PERSON_NAME] [PERSON_NAME] [PERSON_NA…" at bounding box center [156, 120] width 59 height 79
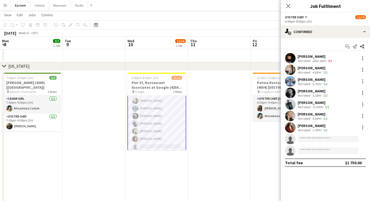
click at [315, 21] on div "6:00pm-8:00pm (2h)" at bounding box center [325, 21] width 81 height 4
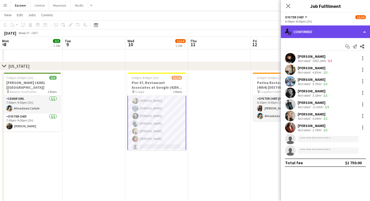
click at [315, 32] on div "single-neutral-actions-check-2 Confirmed" at bounding box center [325, 31] width 89 height 13
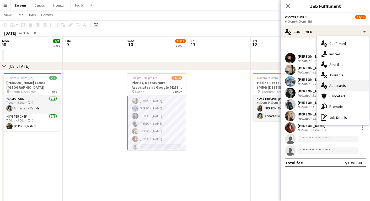
click at [330, 89] on div "single-neutral-actions-information Applicants" at bounding box center [343, 85] width 52 height 10
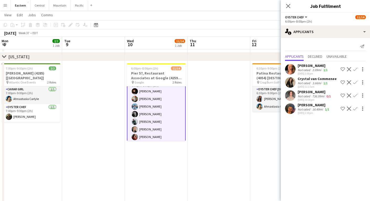
scroll to position [56, 0]
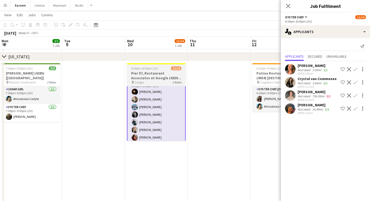
click at [161, 83] on div "pin Google 2 Roles" at bounding box center [156, 82] width 59 height 4
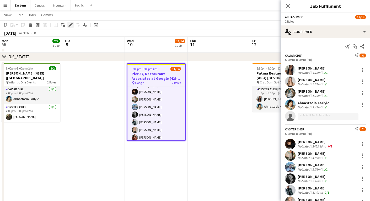
click at [71, 25] on icon at bounding box center [70, 25] width 3 height 3
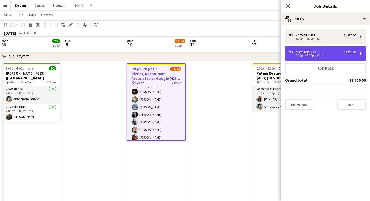
click at [307, 54] on div "6:00pm-8:00pm (2h)" at bounding box center [322, 55] width 67 height 3
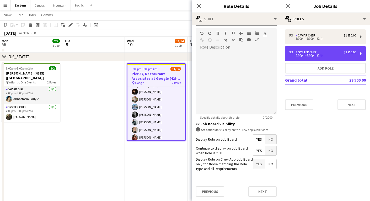
scroll to position [128, 0]
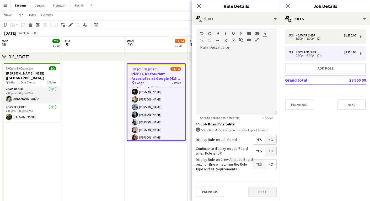
click at [264, 196] on button "Next" at bounding box center [262, 191] width 28 height 10
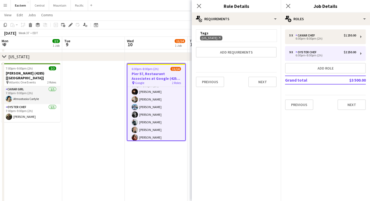
scroll to position [0, 0]
click at [196, 7] on app-icon "Close pop-in" at bounding box center [199, 6] width 8 height 8
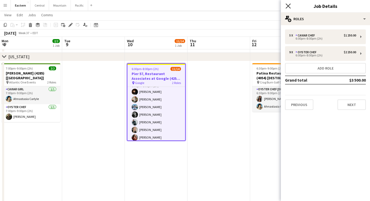
click at [288, 7] on icon at bounding box center [288, 5] width 5 height 5
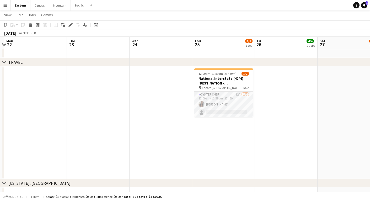
scroll to position [0, 185]
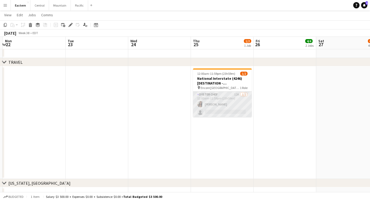
click at [232, 100] on app-card-role "Oyster Chef 12A [DATE] 12:00am-11:59pm (23h59m) [PERSON_NAME] single-neutral-ac…" at bounding box center [222, 104] width 59 height 25
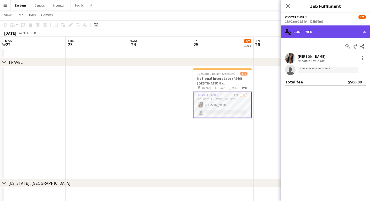
click at [306, 34] on div "single-neutral-actions-check-2 Confirmed" at bounding box center [325, 31] width 89 height 13
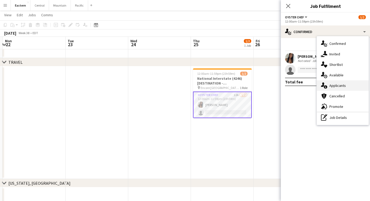
click at [334, 87] on span "Applicants" at bounding box center [337, 85] width 17 height 5
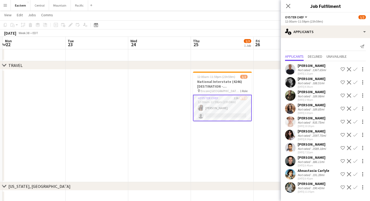
scroll to position [600, 0]
click at [237, 88] on h3 "National Interstate (4246) [DESTINATION - [GEOGRAPHIC_DATA], [GEOGRAPHIC_DATA]]" at bounding box center [222, 83] width 59 height 9
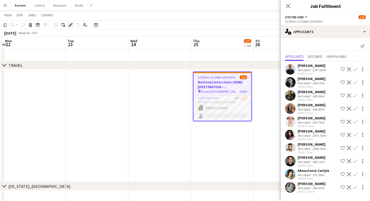
click at [68, 25] on div "Edit" at bounding box center [70, 25] width 6 height 6
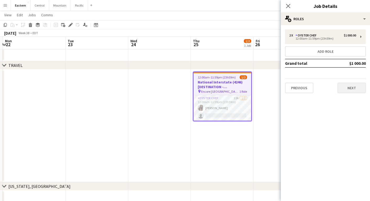
click at [358, 86] on button "Next" at bounding box center [352, 88] width 28 height 10
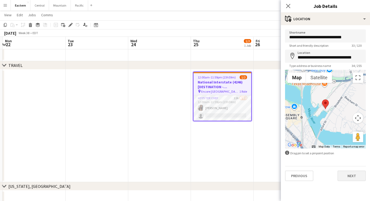
click at [354, 174] on button "Next" at bounding box center [352, 175] width 28 height 10
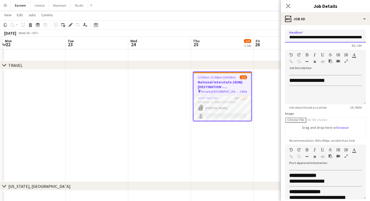
drag, startPoint x: 323, startPoint y: 37, endPoint x: 372, endPoint y: 35, distance: 48.8
click at [317, 41] on input "**********" at bounding box center [325, 35] width 81 height 13
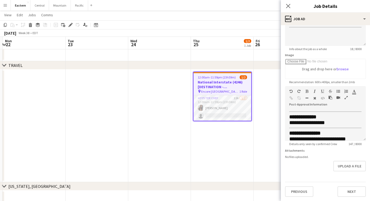
scroll to position [58, 0]
click at [304, 190] on button "Previous" at bounding box center [299, 191] width 28 height 10
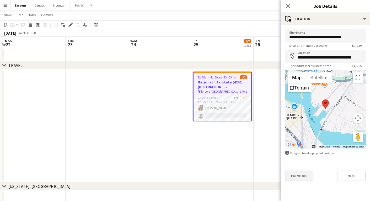
click at [297, 172] on button "Previous" at bounding box center [299, 175] width 28 height 10
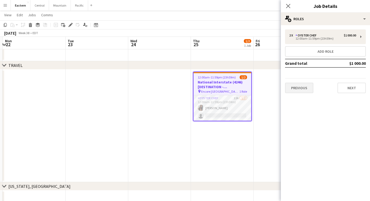
click at [297, 87] on button "Previous" at bounding box center [299, 88] width 28 height 10
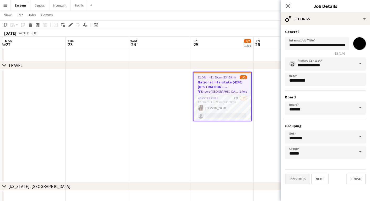
click at [298, 181] on button "Previous" at bounding box center [297, 179] width 25 height 10
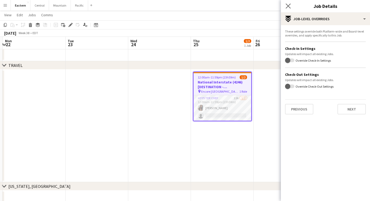
click at [285, 4] on app-icon "Close pop-in" at bounding box center [289, 6] width 8 height 8
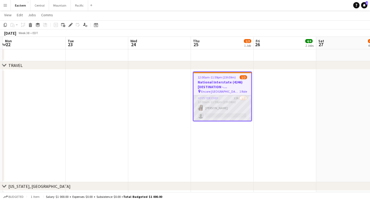
click at [225, 102] on app-card-role "Oyster Chef 12A [DATE] 12:00am-11:59pm (23h59m) [PERSON_NAME] single-neutral-ac…" at bounding box center [223, 107] width 58 height 25
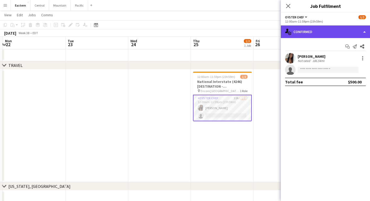
click at [338, 34] on div "single-neutral-actions-check-2 Confirmed" at bounding box center [325, 31] width 89 height 13
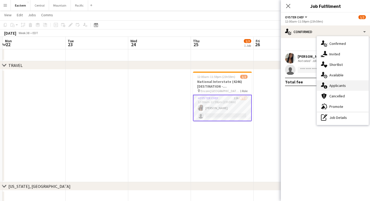
click at [337, 87] on span "Applicants" at bounding box center [337, 85] width 17 height 5
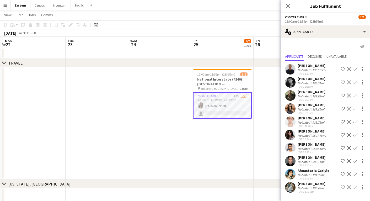
scroll to position [603, 0]
click at [272, 86] on app-date-cell at bounding box center [285, 123] width 63 height 113
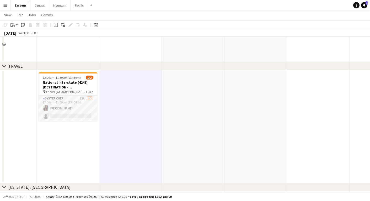
scroll to position [587, 0]
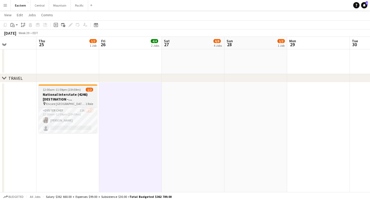
click at [71, 91] on span "12:00am-11:59pm (23h59m)" at bounding box center [62, 90] width 38 height 4
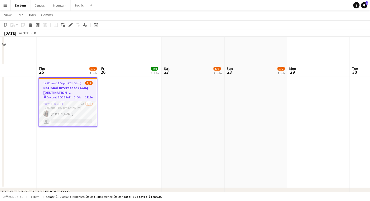
scroll to position [622, 0]
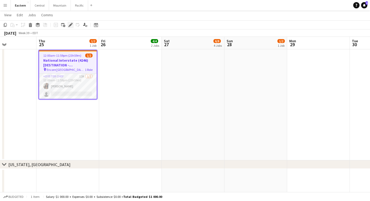
click at [71, 23] on div "Edit" at bounding box center [70, 25] width 6 height 6
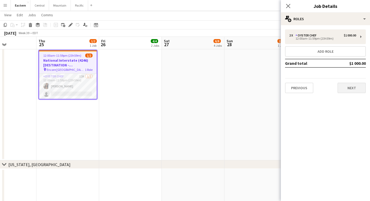
click at [349, 88] on button "Next" at bounding box center [352, 88] width 28 height 10
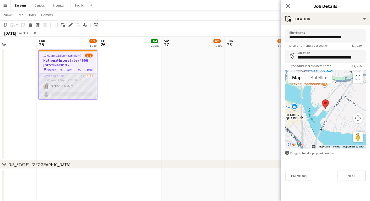
click at [80, 90] on app-card-role "Oyster Chef 12A [DATE] 12:00am-11:59pm (23h59m) [PERSON_NAME] single-neutral-ac…" at bounding box center [68, 85] width 58 height 25
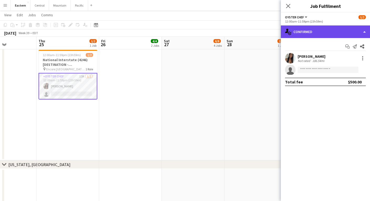
click at [309, 28] on div "single-neutral-actions-check-2 Confirmed" at bounding box center [325, 31] width 89 height 13
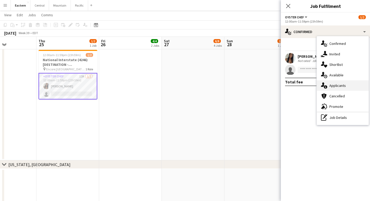
click at [343, 84] on span "Applicants" at bounding box center [337, 85] width 17 height 5
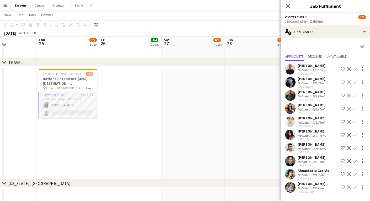
scroll to position [602, 0]
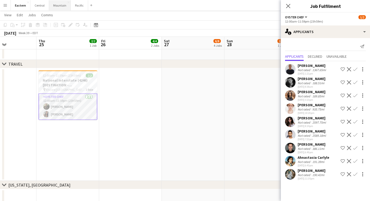
click at [57, 7] on button "Mountain Close" at bounding box center [60, 5] width 22 height 10
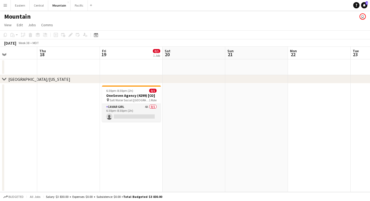
scroll to position [0, 156]
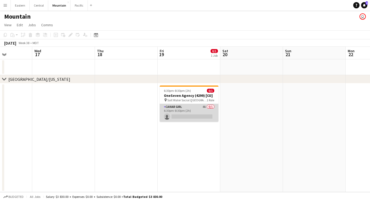
click at [179, 106] on app-card-role "Caviar Girl 4A 0/1 6:30pm-8:30pm (2h) single-neutral-actions" at bounding box center [189, 113] width 59 height 18
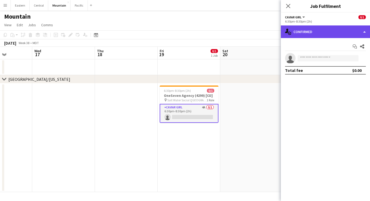
click at [302, 34] on div "single-neutral-actions-check-2 Confirmed" at bounding box center [325, 31] width 89 height 13
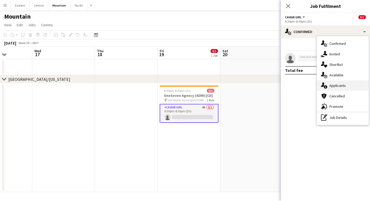
click at [335, 86] on span "Applicants" at bounding box center [337, 85] width 17 height 5
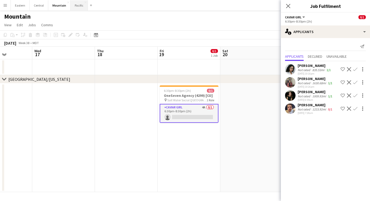
click at [74, 9] on button "Pacific Close" at bounding box center [79, 5] width 17 height 10
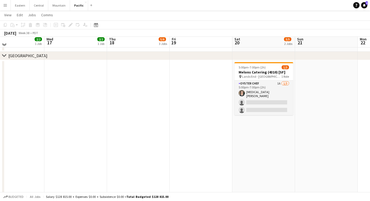
scroll to position [260, 0]
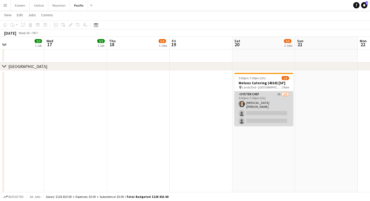
click at [267, 95] on app-card-role "Oyster Chef 1A [DATE] 5:00pm-7:00pm (2h) [MEDICAL_DATA][PERSON_NAME] single-neu…" at bounding box center [263, 108] width 59 height 35
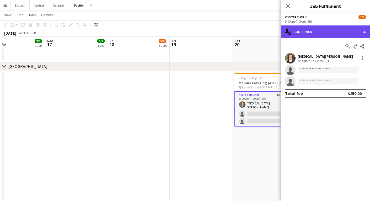
click at [325, 33] on div "single-neutral-actions-check-2 Confirmed" at bounding box center [325, 31] width 89 height 13
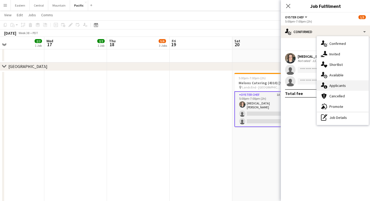
click at [334, 86] on span "Applicants" at bounding box center [337, 85] width 17 height 5
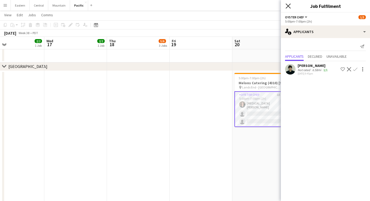
click at [288, 8] on icon "Close pop-in" at bounding box center [288, 5] width 5 height 5
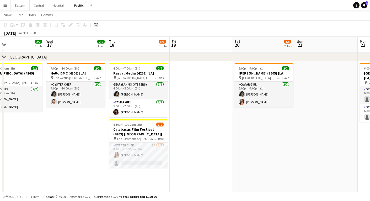
scroll to position [121, 0]
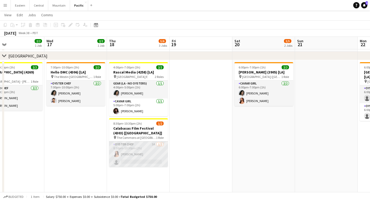
click at [158, 150] on app-card-role "Oyster Chef 3A [DATE] 8:30pm-10:30pm (2h) [PERSON_NAME] single-neutral-actions" at bounding box center [138, 153] width 59 height 25
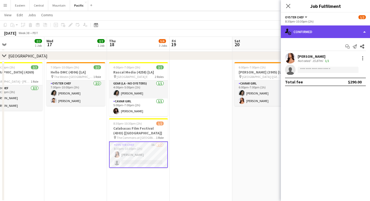
click at [294, 28] on div "single-neutral-actions-check-2 Confirmed" at bounding box center [325, 31] width 89 height 13
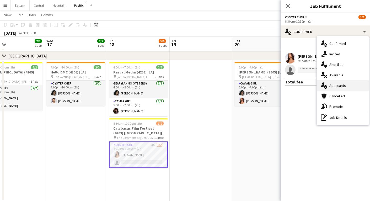
click at [329, 88] on div "single-neutral-actions-information Applicants" at bounding box center [343, 85] width 52 height 10
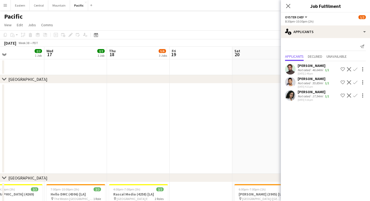
scroll to position [0, 0]
click at [57, 8] on button "Mountain Close" at bounding box center [59, 5] width 22 height 10
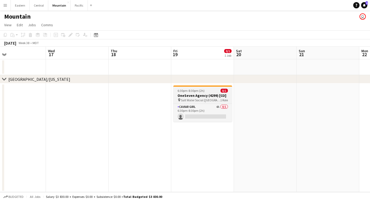
click at [198, 99] on span "Salt Water Social ([GEOGRAPHIC_DATA], [GEOGRAPHIC_DATA])" at bounding box center [200, 100] width 39 height 4
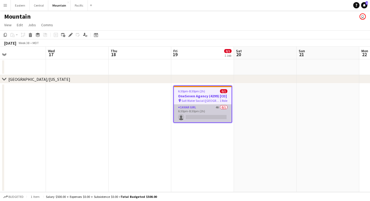
click at [198, 107] on app-card-role "Caviar Girl 4A 0/1 6:30pm-8:30pm (2h) single-neutral-actions" at bounding box center [203, 113] width 58 height 18
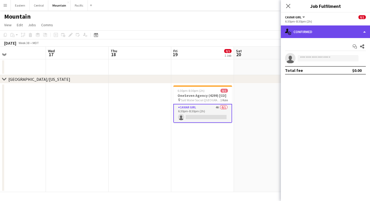
click at [296, 26] on div "single-neutral-actions-check-2 Confirmed" at bounding box center [325, 31] width 89 height 13
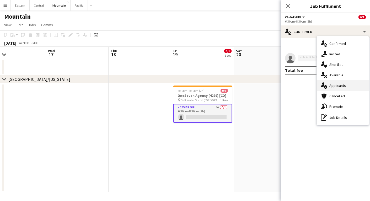
click at [334, 87] on span "Applicants" at bounding box center [337, 85] width 17 height 5
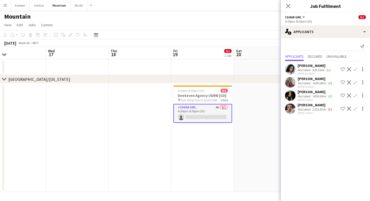
click at [251, 142] on app-date-cell at bounding box center [265, 137] width 63 height 109
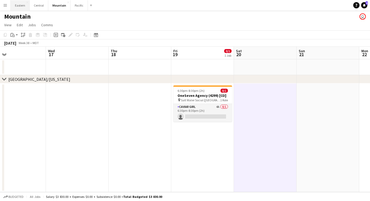
click at [23, 7] on button "Eastern Close" at bounding box center [20, 5] width 19 height 10
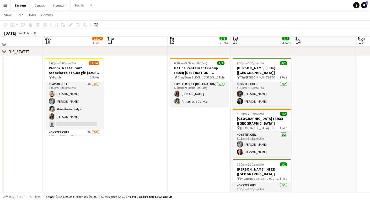
scroll to position [202, 0]
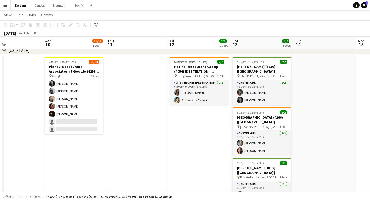
click at [68, 108] on app-card-role "Oyster Chef 7A [DATE] 6:00pm-8:00pm (2h) [PERSON_NAME] [PERSON_NAME] [PERSON_NA…" at bounding box center [74, 95] width 59 height 79
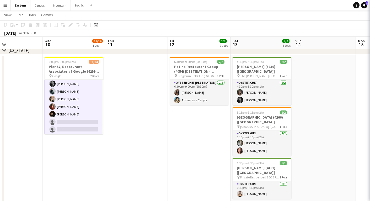
scroll to position [72, 0]
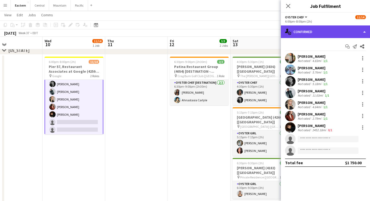
click at [311, 34] on div "single-neutral-actions-check-2 Confirmed" at bounding box center [325, 31] width 89 height 13
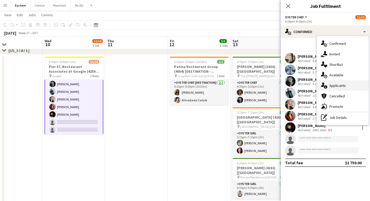
click at [338, 89] on div "single-neutral-actions-information Applicants" at bounding box center [343, 85] width 52 height 10
